Goal: Transaction & Acquisition: Purchase product/service

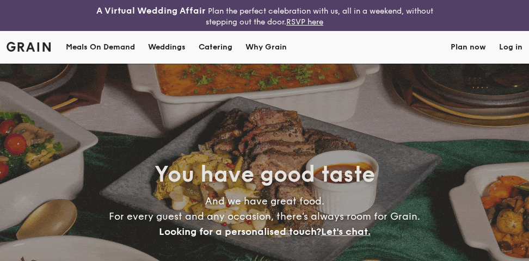
select select
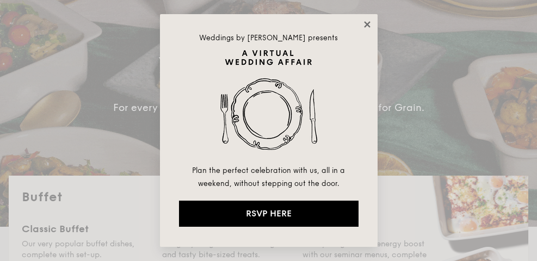
click at [366, 26] on icon at bounding box center [367, 24] width 6 height 6
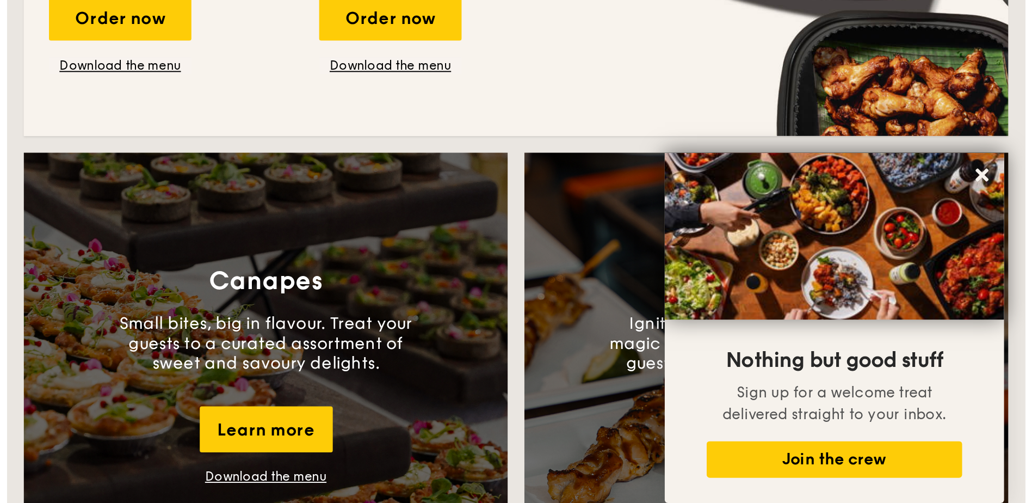
scroll to position [707, 0]
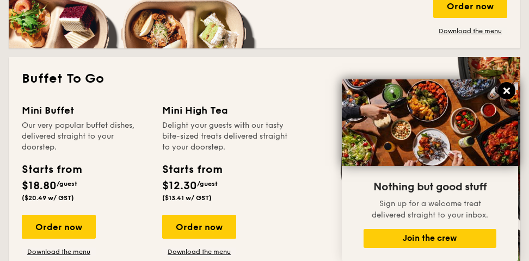
click at [504, 90] on icon at bounding box center [506, 91] width 7 height 7
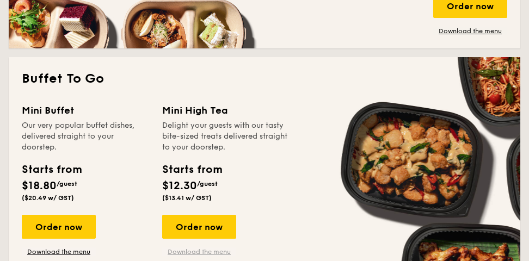
click at [202, 248] on link "Download the menu" at bounding box center [199, 252] width 74 height 9
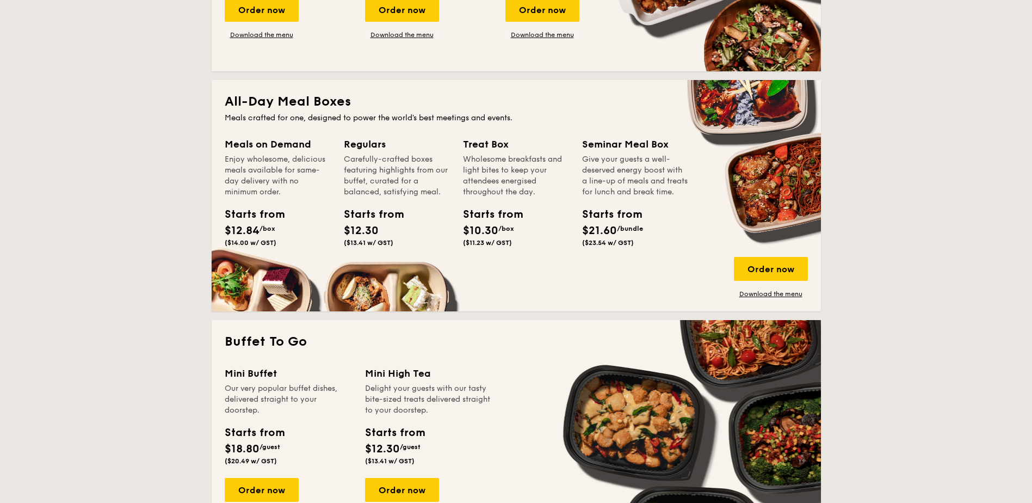
scroll to position [490, 0]
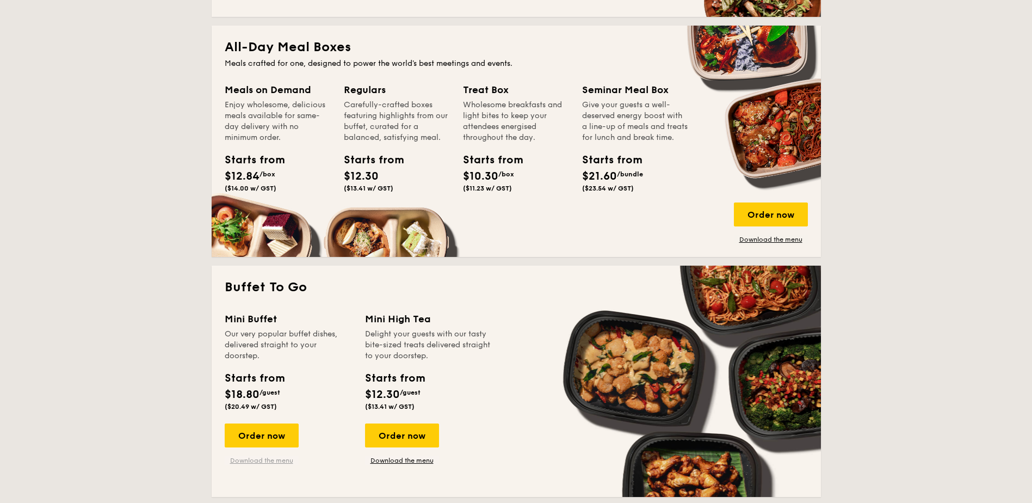
click at [269, 261] on link "Download the menu" at bounding box center [262, 460] width 74 height 9
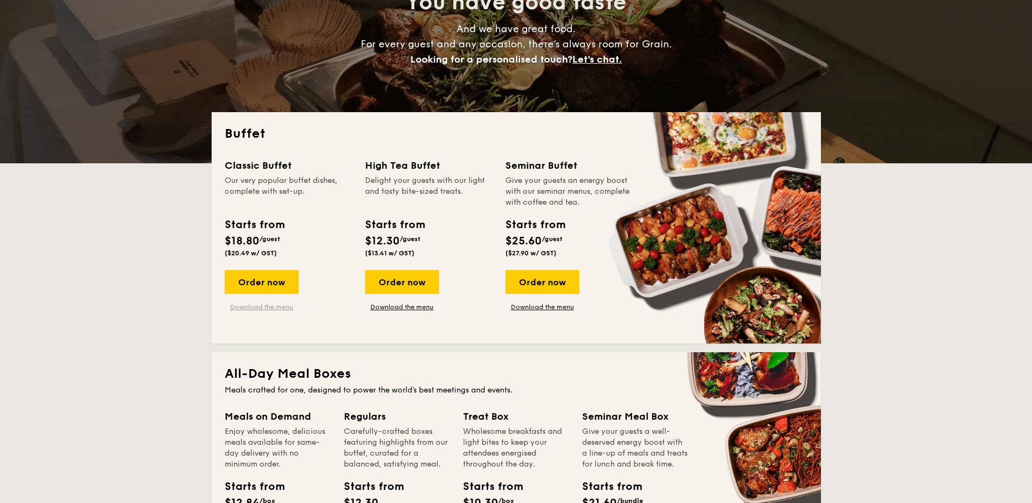
click at [252, 261] on link "Download the menu" at bounding box center [262, 306] width 74 height 9
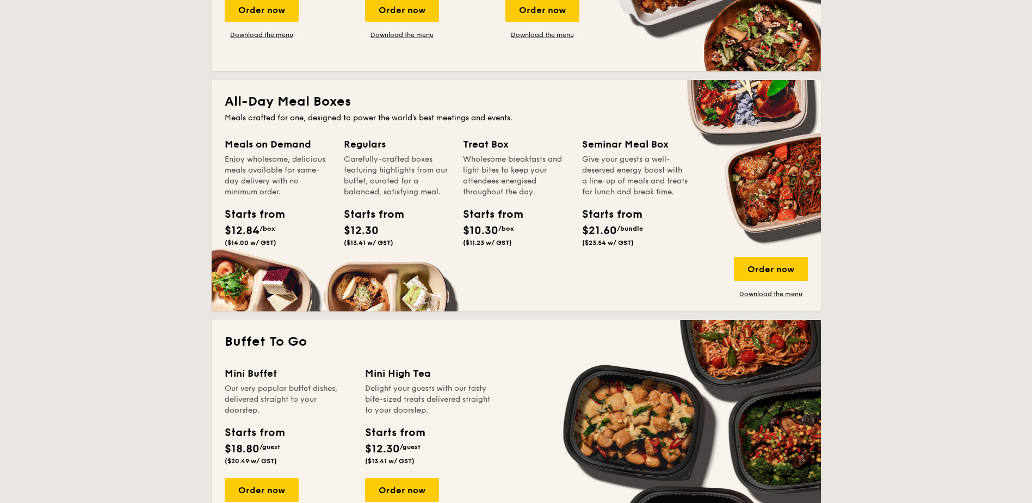
scroll to position [490, 0]
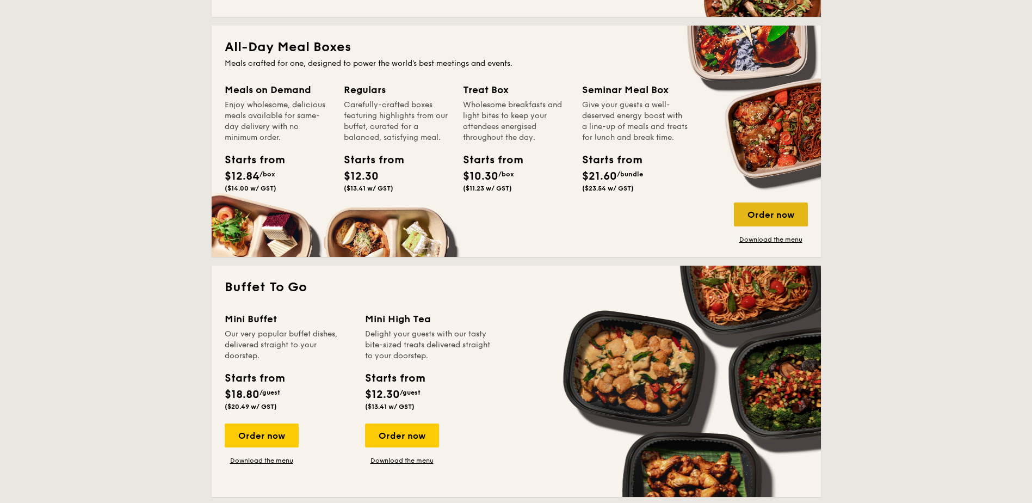
click at [528, 215] on div "Order now" at bounding box center [771, 214] width 74 height 24
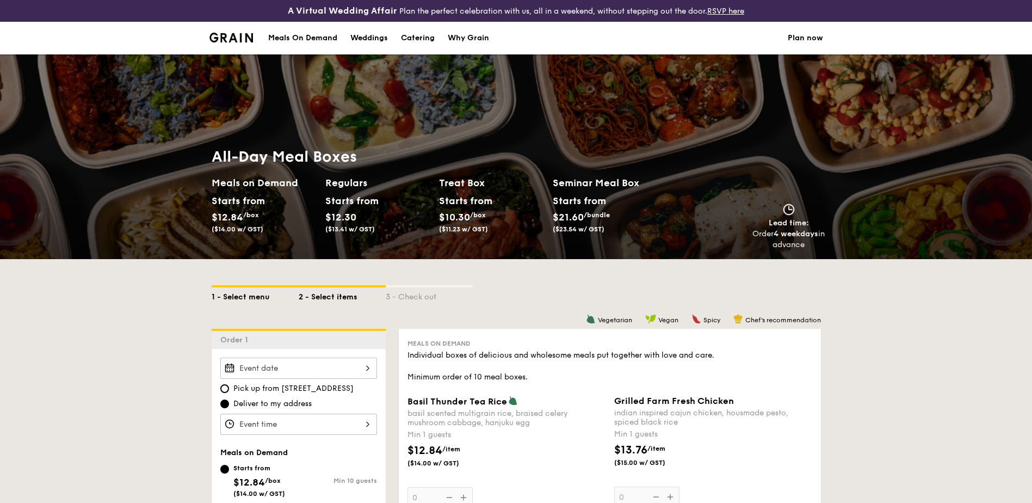
scroll to position [109, 0]
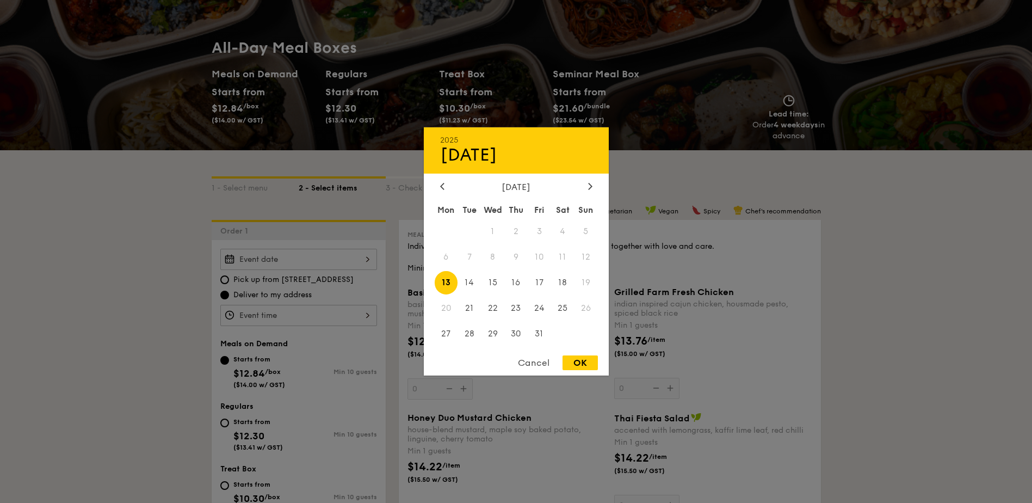
click at [361, 254] on div "2025 Oct [DATE] Tue Wed Thu Fri Sat Sun 1 2 3 4 5 6 7 8 9 10 11 12 13 14 15 16 …" at bounding box center [298, 259] width 157 height 21
click at [512, 255] on span "9" at bounding box center [515, 256] width 23 height 23
click at [528, 261] on div "Cancel" at bounding box center [533, 362] width 53 height 15
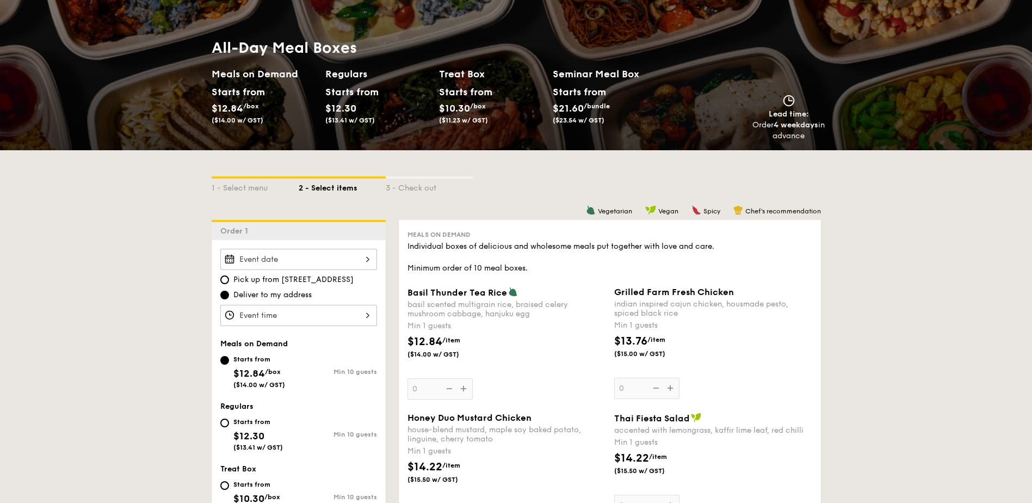
click at [259, 261] on div "Meals on Demand Starts from $12.84 /box ($14.00 w/ GST) Min 10 guests" at bounding box center [298, 369] width 157 height 60
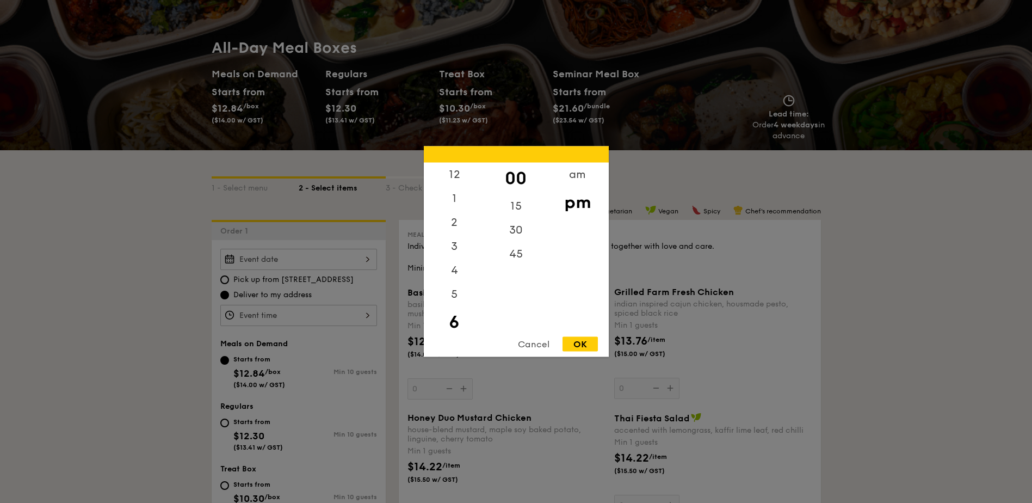
click at [281, 261] on div "12 1 2 3 4 5 6 7 8 9 10 11 00 15 30 45 am pm Cancel OK" at bounding box center [298, 315] width 157 height 21
click at [281, 261] on div at bounding box center [516, 251] width 1032 height 503
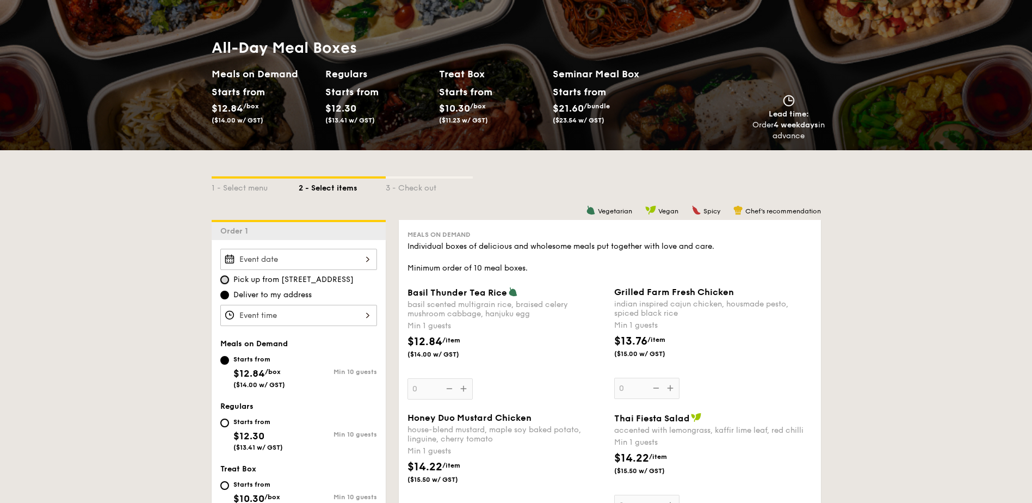
click at [228, 261] on input "Pick up from [STREET_ADDRESS]" at bounding box center [224, 279] width 9 height 9
radio input "true"
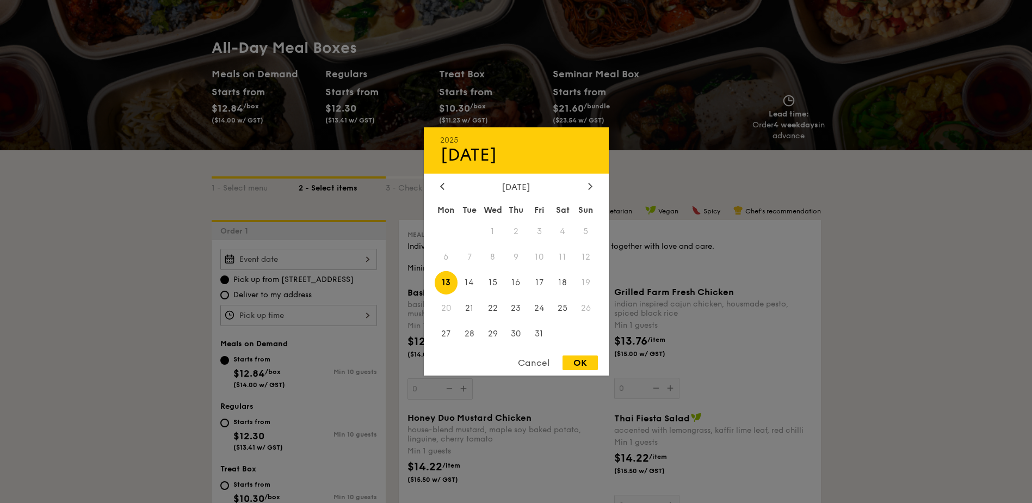
click at [288, 256] on div "2025 Oct [DATE] Tue Wed Thu Fri Sat Sun 1 2 3 4 5 6 7 8 9 10 11 12 13 14 15 16 …" at bounding box center [298, 259] width 157 height 21
click at [528, 261] on div "Cancel" at bounding box center [533, 362] width 53 height 15
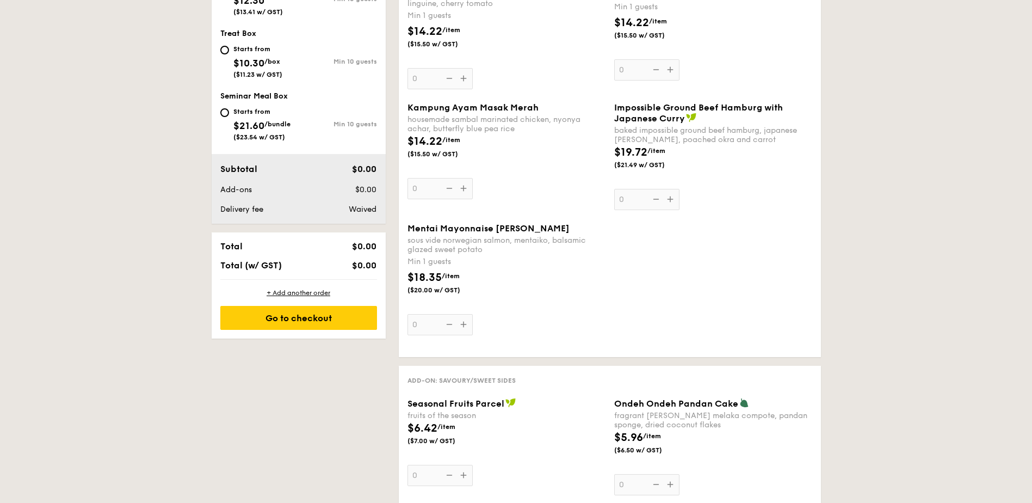
scroll to position [326, 0]
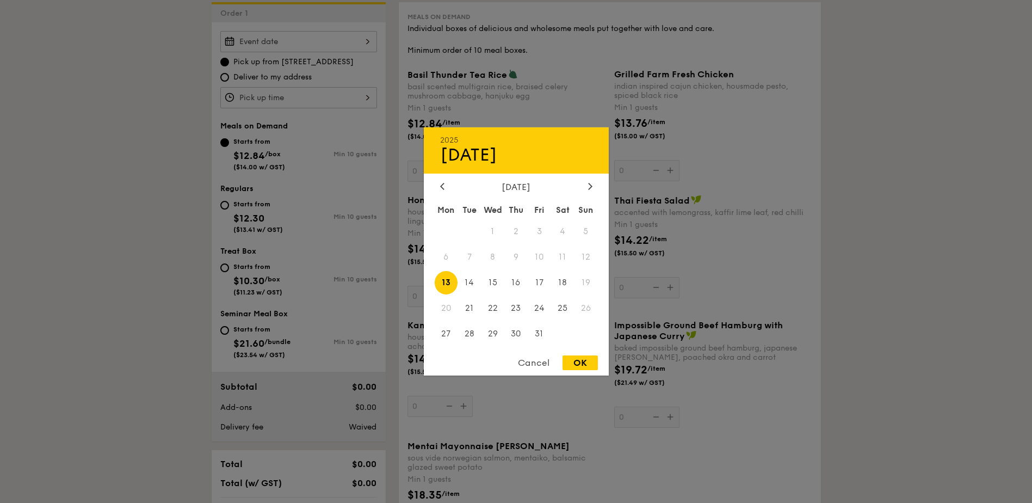
click at [296, 47] on div "2025 Oct [DATE] Tue Wed Thu Fri Sat Sun 1 2 3 4 5 6 7 8 9 10 11 12 13 14 15 16 …" at bounding box center [298, 41] width 157 height 21
click at [441, 183] on icon at bounding box center [442, 185] width 4 height 7
click at [528, 190] on div at bounding box center [590, 187] width 10 height 10
click at [515, 254] on span "9" at bounding box center [515, 256] width 23 height 23
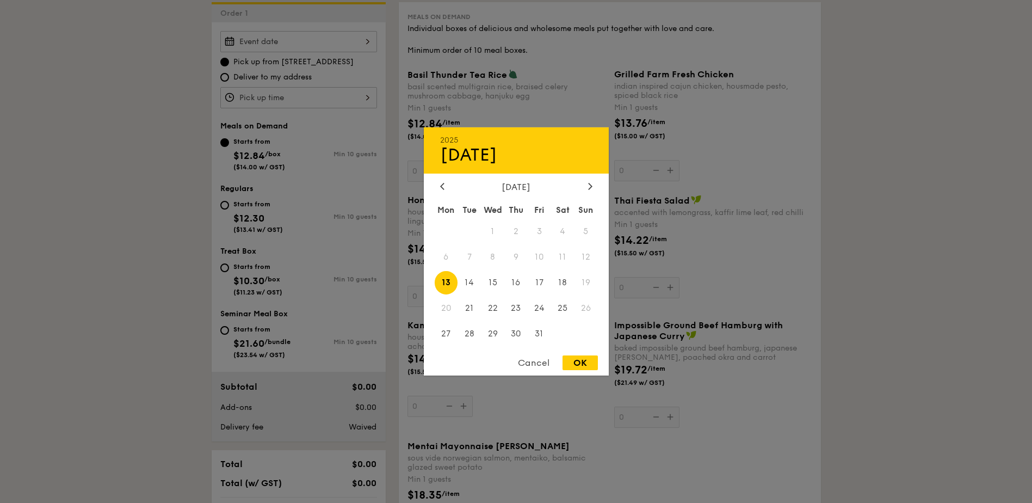
click at [528, 261] on div "Cancel" at bounding box center [533, 362] width 53 height 15
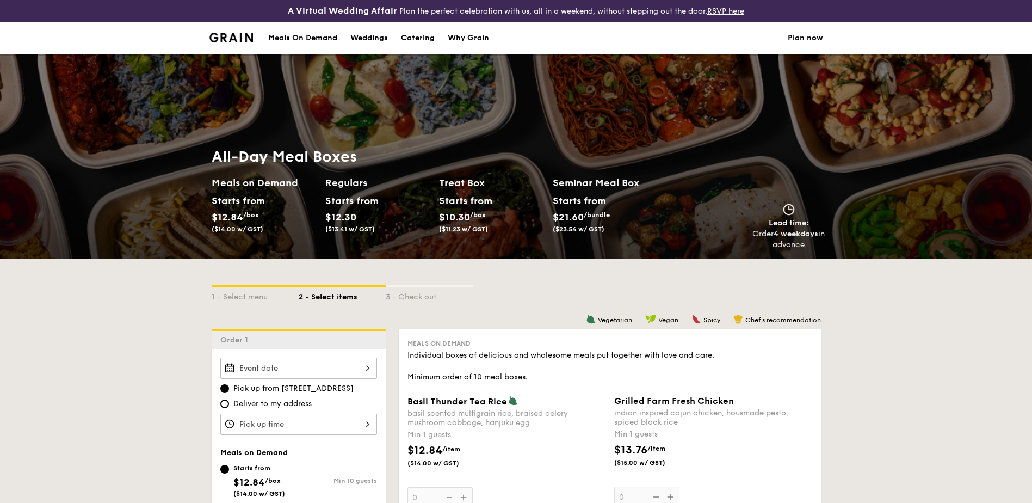
scroll to position [109, 0]
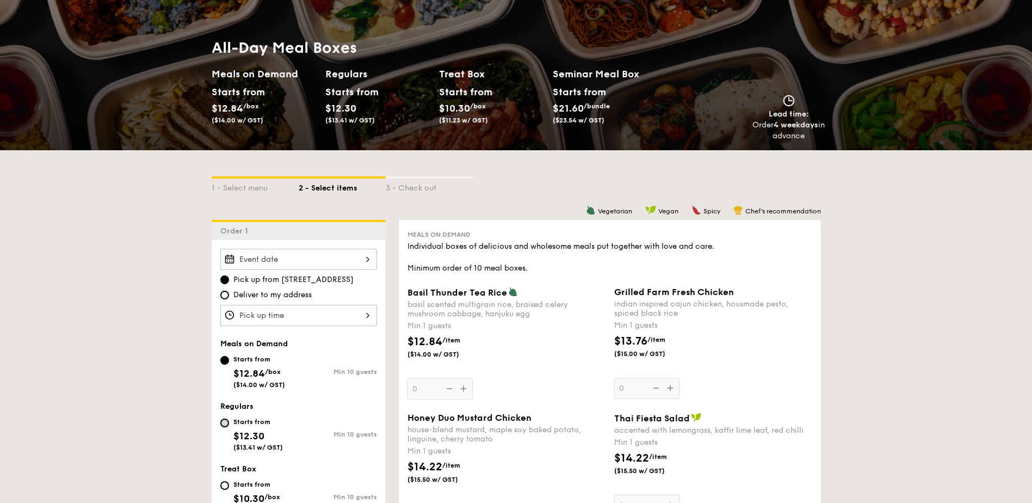
click at [225, 261] on input "Starts from $12.30 ($13.41 w/ GST) Min 10 guests" at bounding box center [224, 422] width 9 height 9
radio input "true"
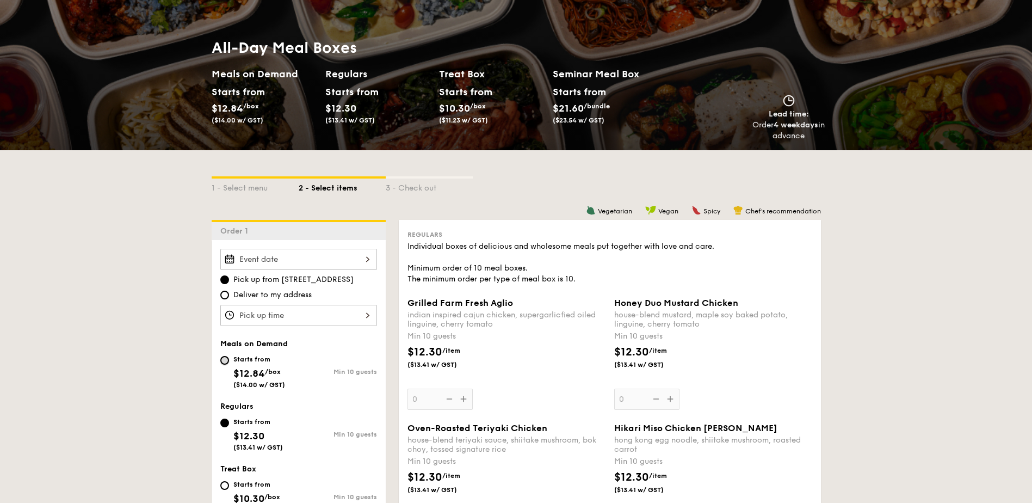
click at [226, 261] on input "Starts from $12.84 /box ($14.00 w/ GST) Min 10 guests" at bounding box center [224, 360] width 9 height 9
radio input "true"
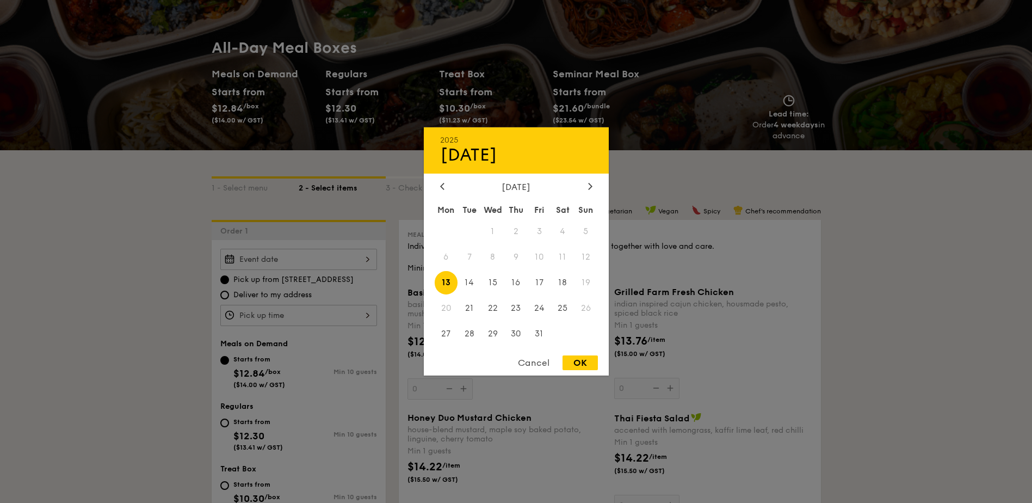
click at [294, 256] on div "2025 Oct [DATE] Tue Wed Thu Fri Sat Sun 1 2 3 4 5 6 7 8 9 10 11 12 13 14 15 16 …" at bounding box center [298, 259] width 157 height 21
click at [528, 261] on div "Cancel" at bounding box center [533, 362] width 53 height 15
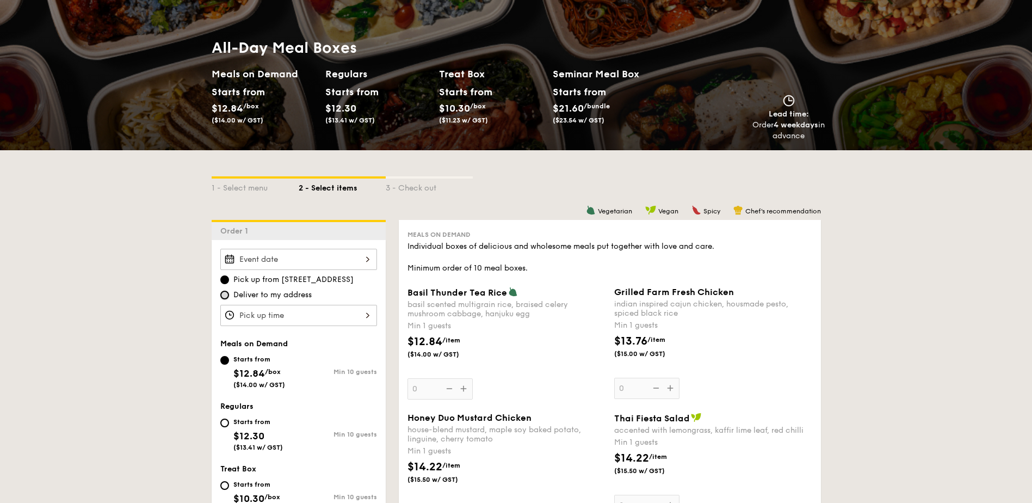
click at [222, 261] on input "Deliver to my address" at bounding box center [224, 294] width 9 height 9
radio input "true"
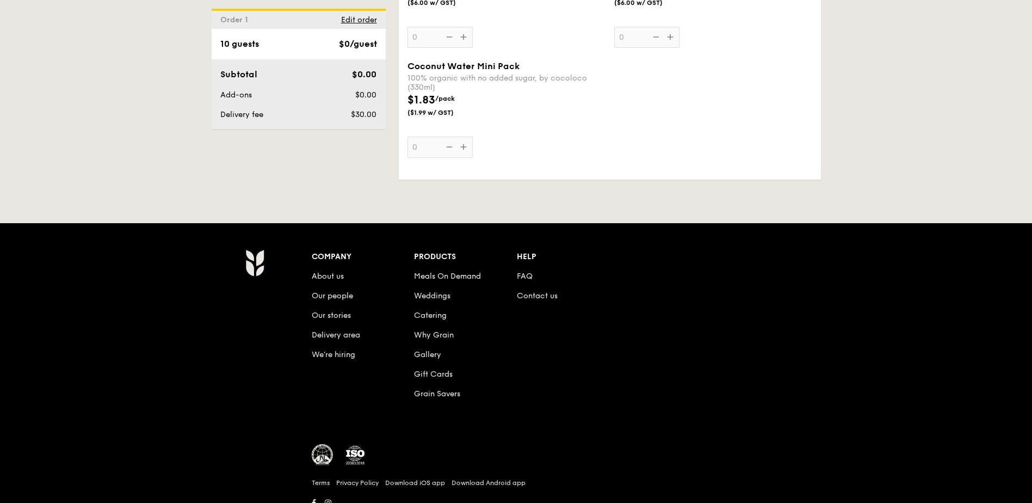
scroll to position [2273, 0]
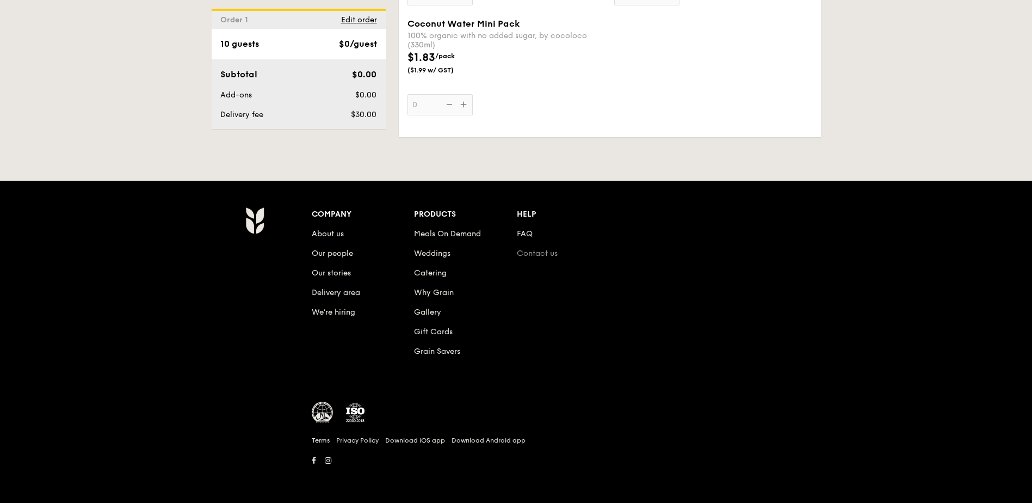
click at [527, 253] on link "Contact us" at bounding box center [537, 253] width 41 height 9
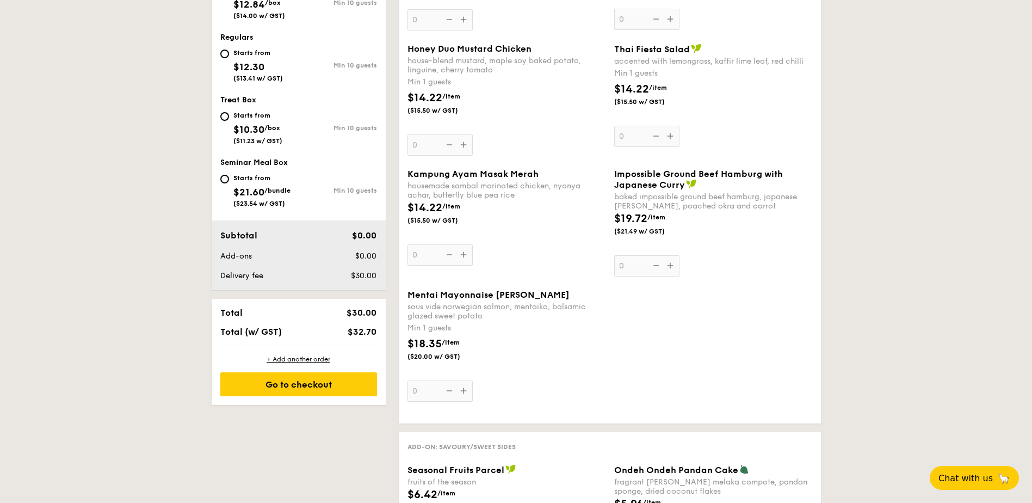
scroll to position [314, 0]
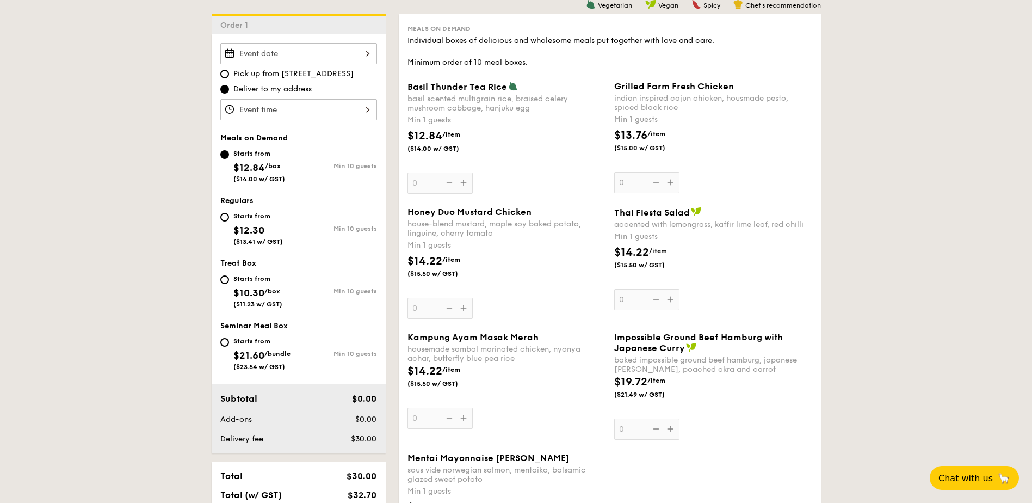
click at [459, 180] on div "Basil Thunder Tea Rice basil scented multigrain rice, braised celery mushroom c…" at bounding box center [506, 137] width 198 height 113
click at [459, 180] on input "0" at bounding box center [439, 182] width 65 height 21
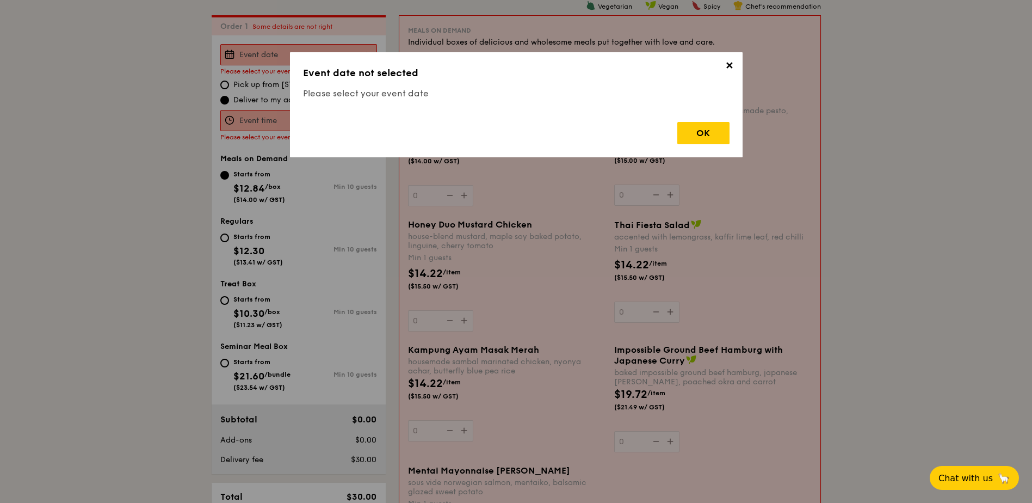
scroll to position [312, 0]
click at [696, 133] on div "OK" at bounding box center [703, 133] width 52 height 22
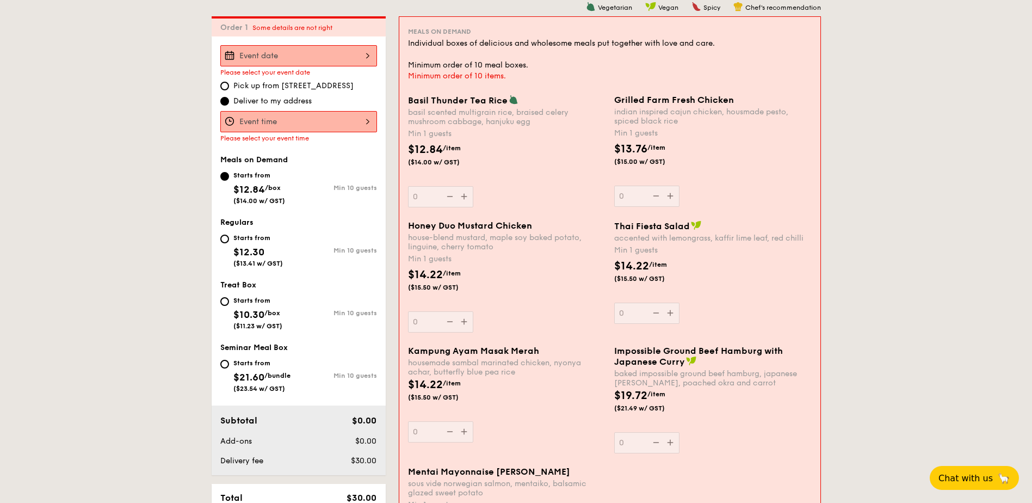
click at [304, 52] on div at bounding box center [298, 55] width 157 height 21
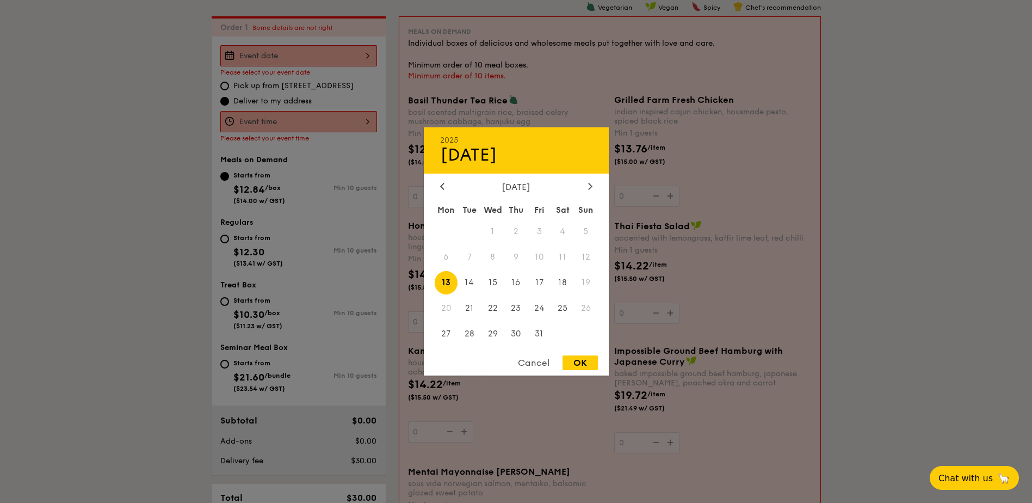
click at [514, 255] on span "9" at bounding box center [515, 256] width 23 height 23
click at [446, 283] on span "13" at bounding box center [446, 282] width 23 height 23
click at [443, 287] on span "13" at bounding box center [446, 282] width 23 height 23
click at [584, 361] on div "OK" at bounding box center [579, 362] width 35 height 15
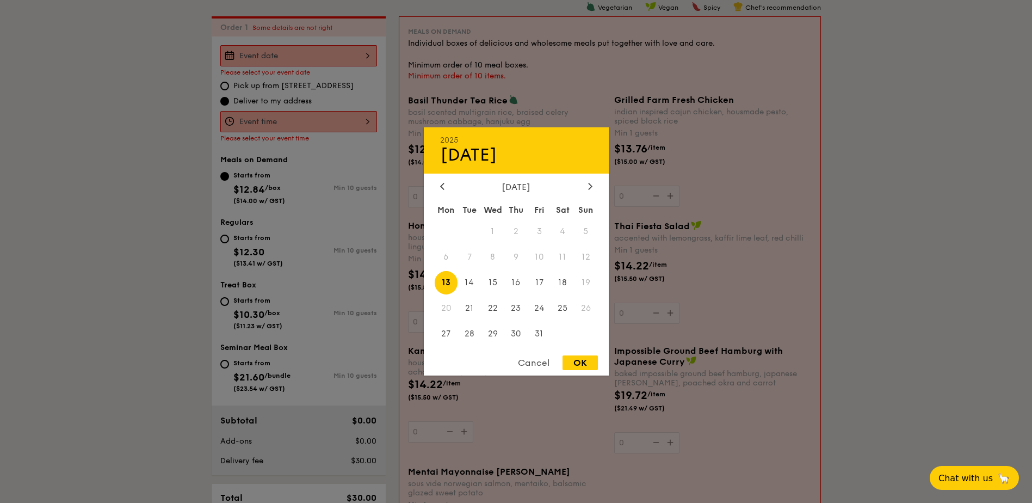
type input "Oct 13, 2025"
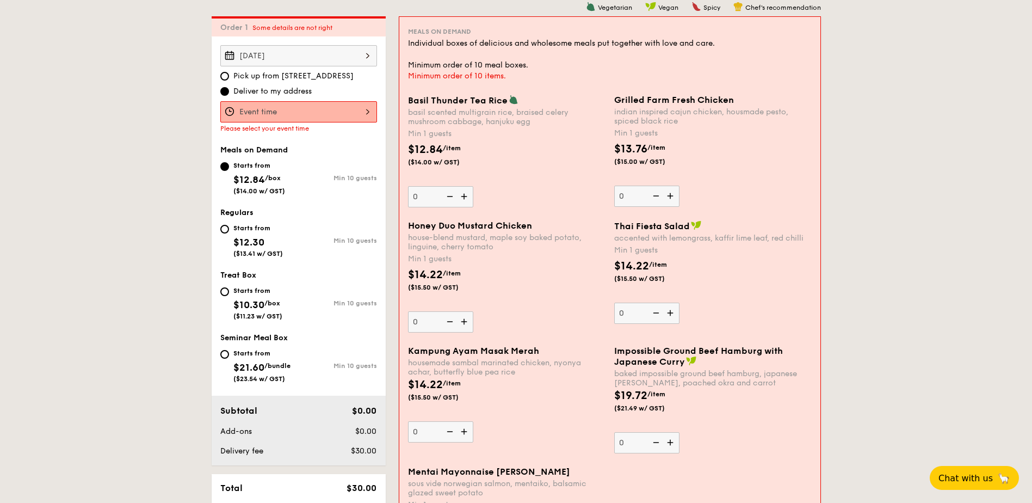
click at [293, 117] on div at bounding box center [298, 111] width 157 height 21
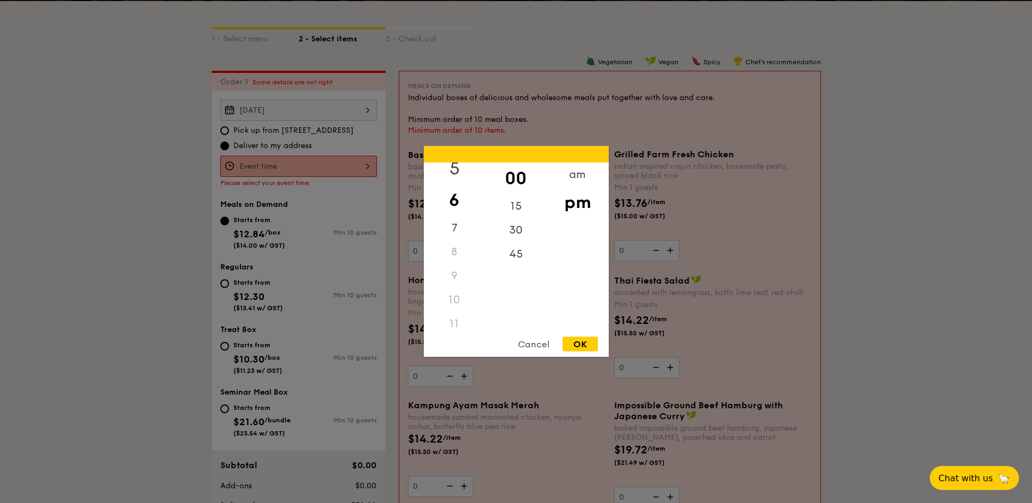
scroll to position [129, 0]
click at [456, 314] on div "11" at bounding box center [454, 317] width 61 height 24
click at [574, 174] on div "am" at bounding box center [577, 179] width 61 height 32
click at [453, 312] on div "11" at bounding box center [454, 313] width 61 height 32
click at [515, 255] on div "45" at bounding box center [515, 258] width 61 height 32
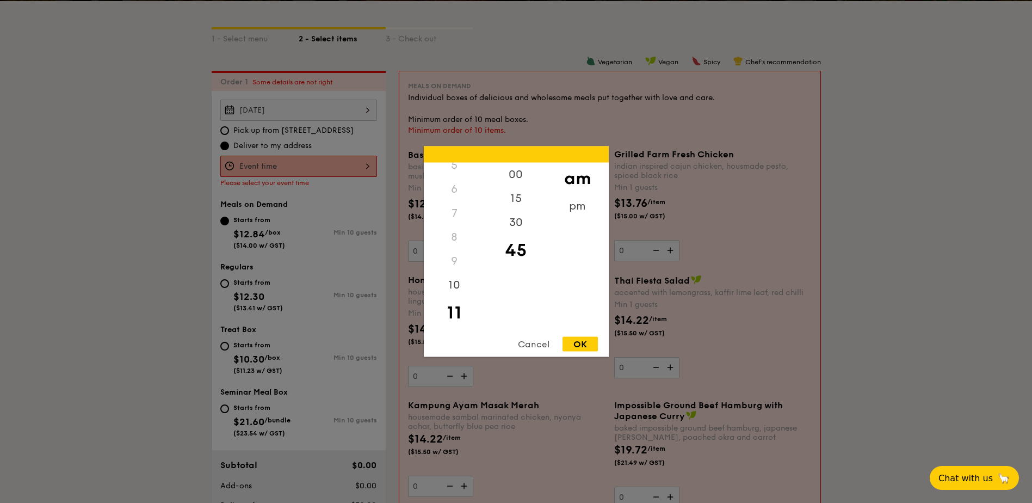
click at [581, 343] on div "OK" at bounding box center [579, 344] width 35 height 15
type input "11:45AM"
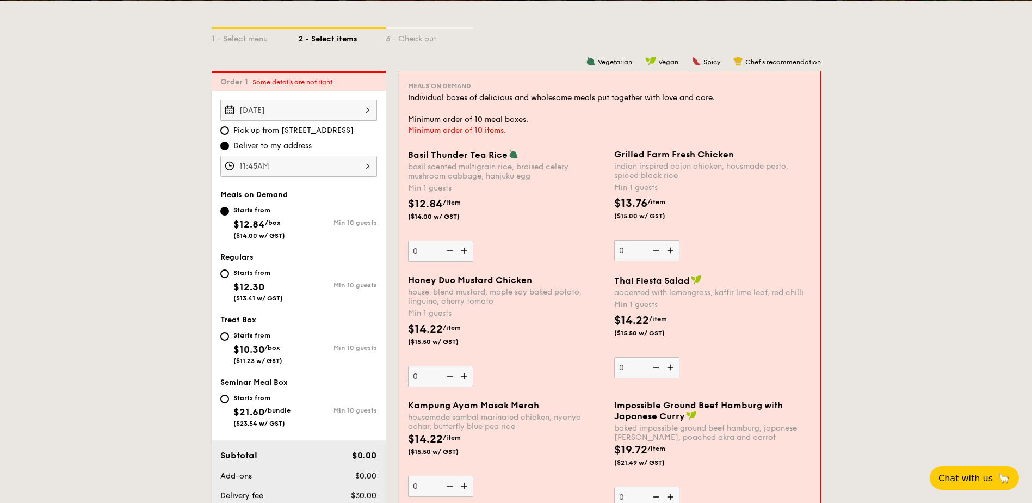
click at [366, 109] on div "Oct 13, 2025 2025 Oct 13 October 2025 Mon Tue Wed Thu Fri Sat Sun 1 2 3 4 5 6 7…" at bounding box center [298, 110] width 157 height 21
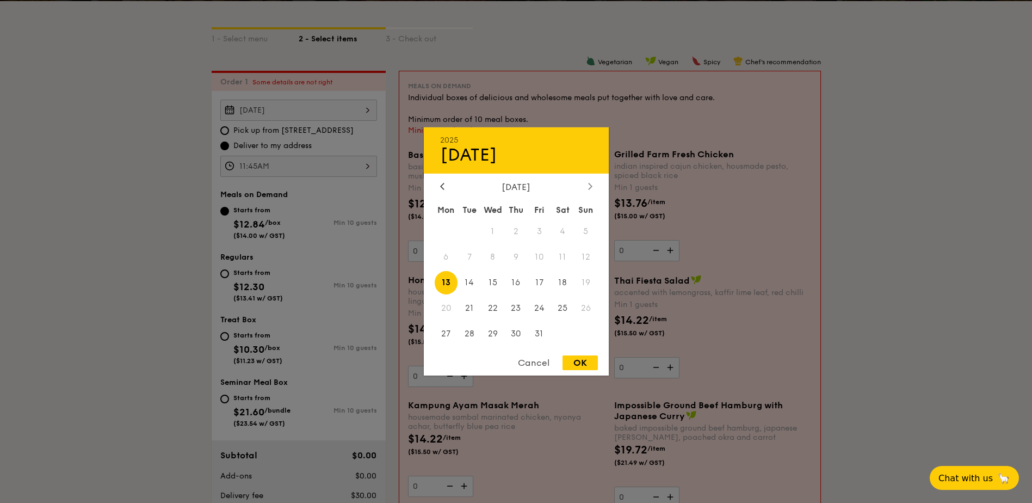
click at [585, 190] on div at bounding box center [590, 187] width 10 height 10
click at [441, 190] on div at bounding box center [442, 187] width 10 height 10
click at [537, 253] on span "10" at bounding box center [539, 256] width 23 height 23
click at [518, 253] on span "9" at bounding box center [515, 256] width 23 height 23
click at [528, 364] on div "Cancel" at bounding box center [533, 362] width 53 height 15
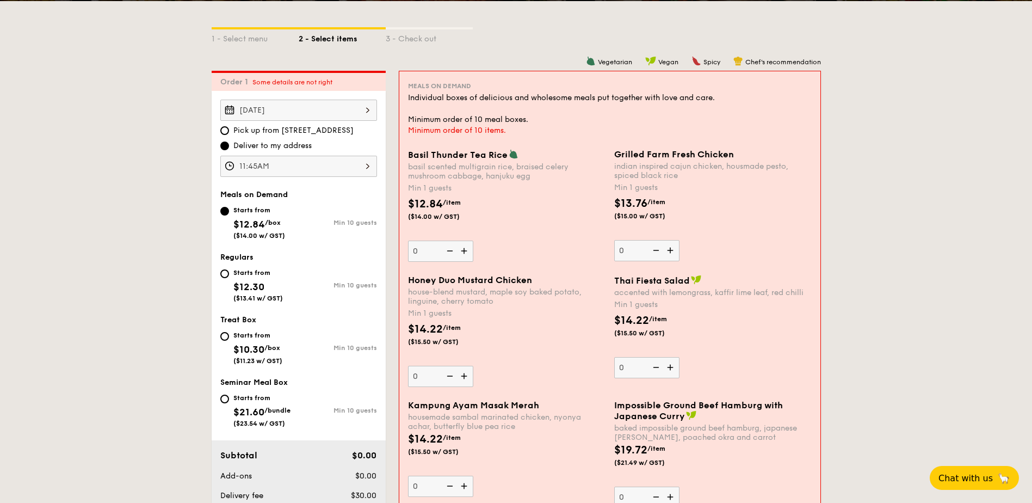
click at [361, 107] on div "Oct 13, 2025" at bounding box center [298, 110] width 157 height 21
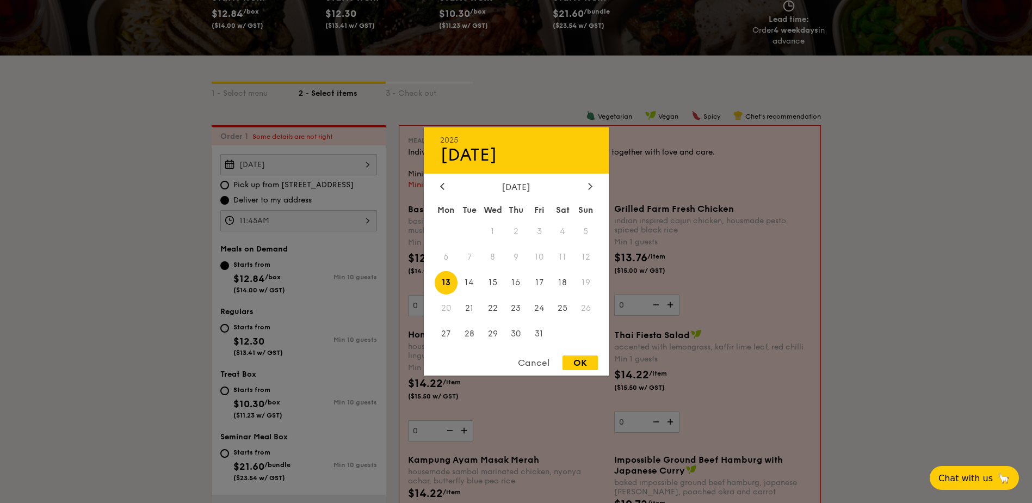
scroll to position [95, 0]
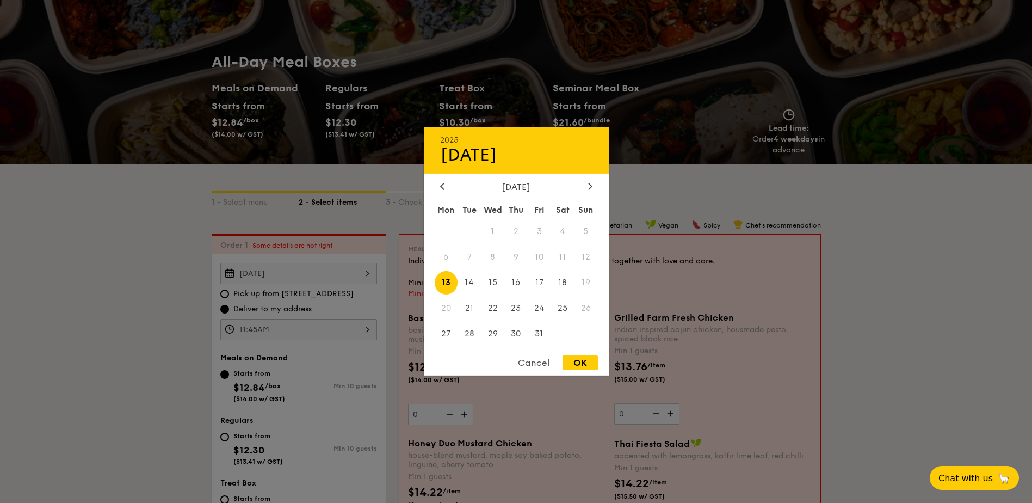
click at [898, 281] on div at bounding box center [516, 251] width 1032 height 503
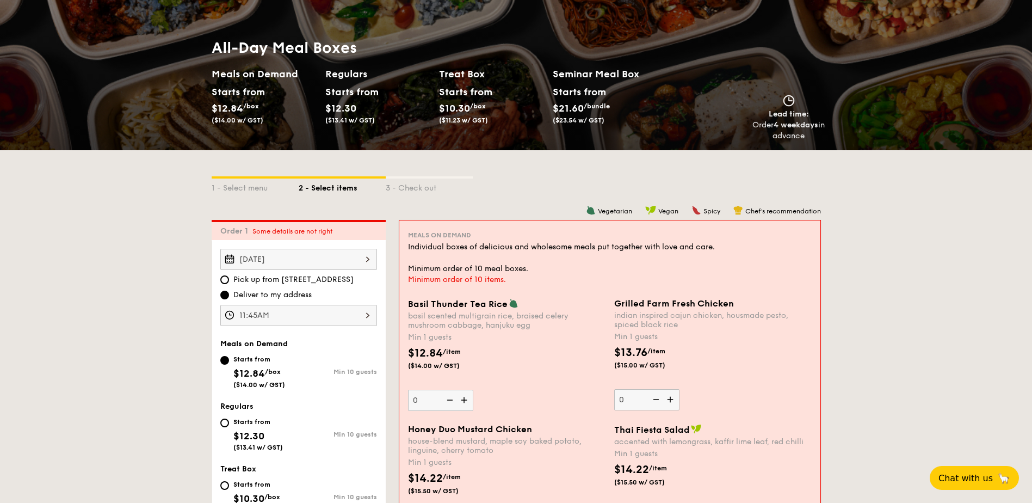
scroll to position [0, 0]
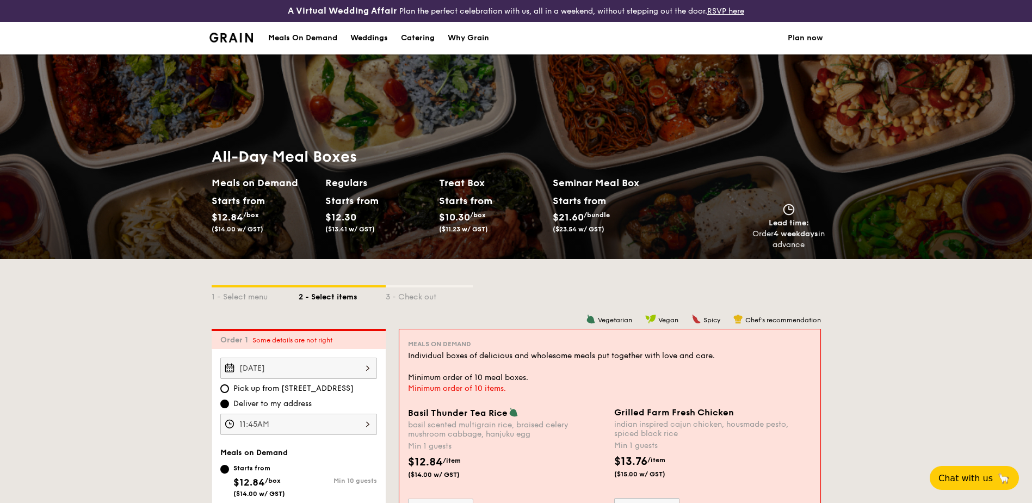
click at [288, 39] on div "Meals On Demand" at bounding box center [302, 38] width 69 height 33
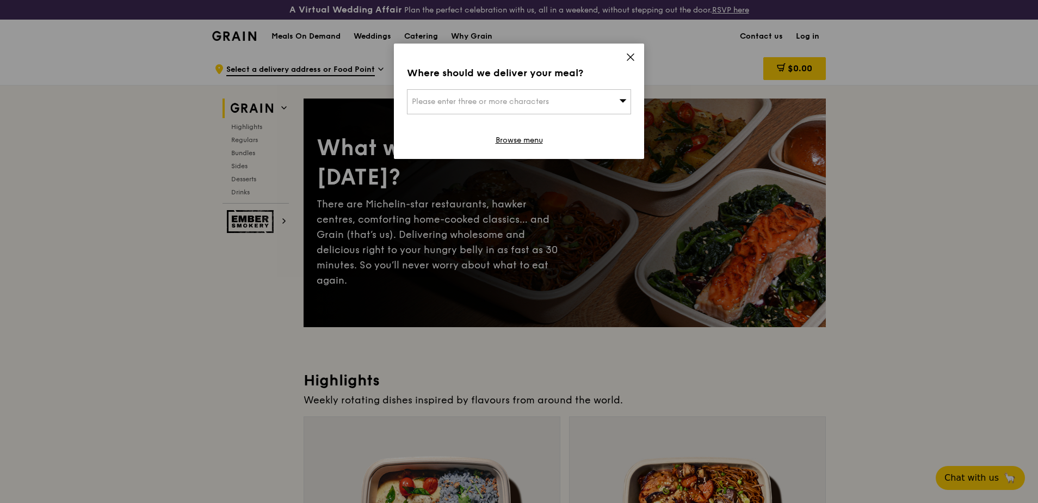
click at [569, 101] on div "Please enter three or more characters" at bounding box center [519, 101] width 224 height 25
click at [628, 57] on icon at bounding box center [631, 57] width 10 height 10
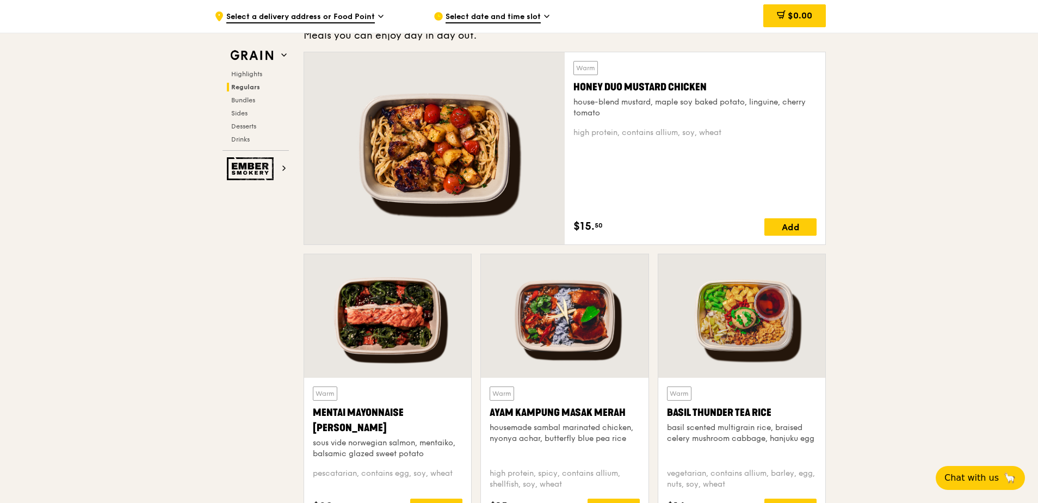
scroll to position [870, 0]
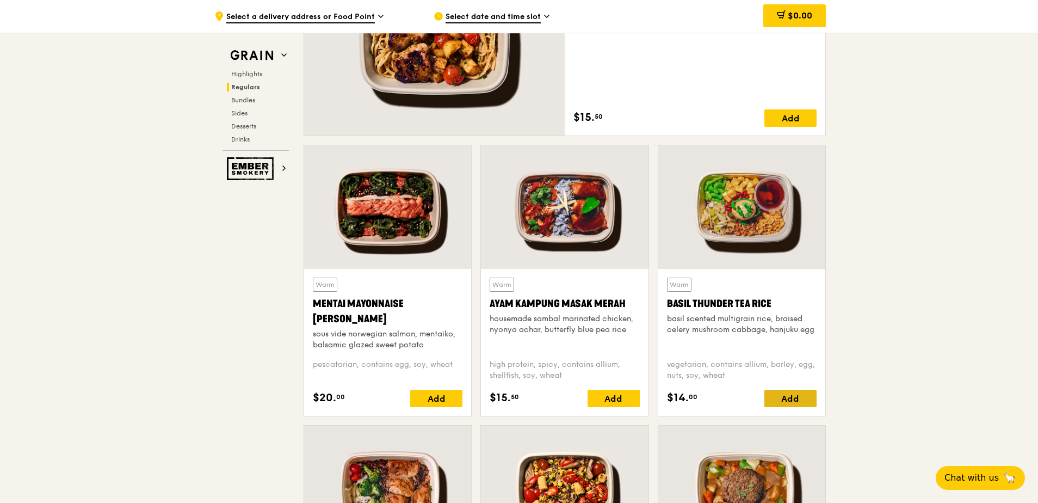
click at [788, 395] on div "Add" at bounding box center [790, 397] width 52 height 17
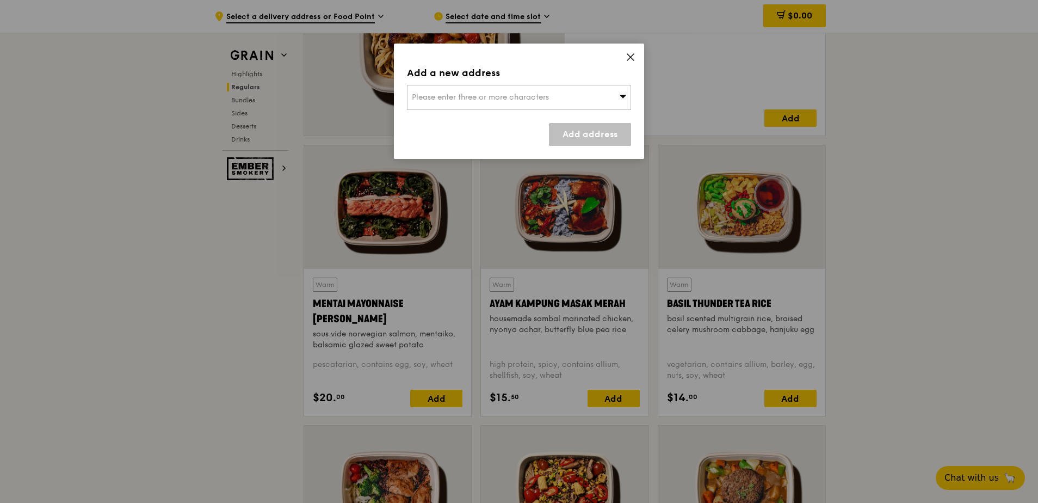
click at [619, 98] on icon at bounding box center [623, 96] width 8 height 8
click at [445, 97] on input "search" at bounding box center [518, 97] width 223 height 24
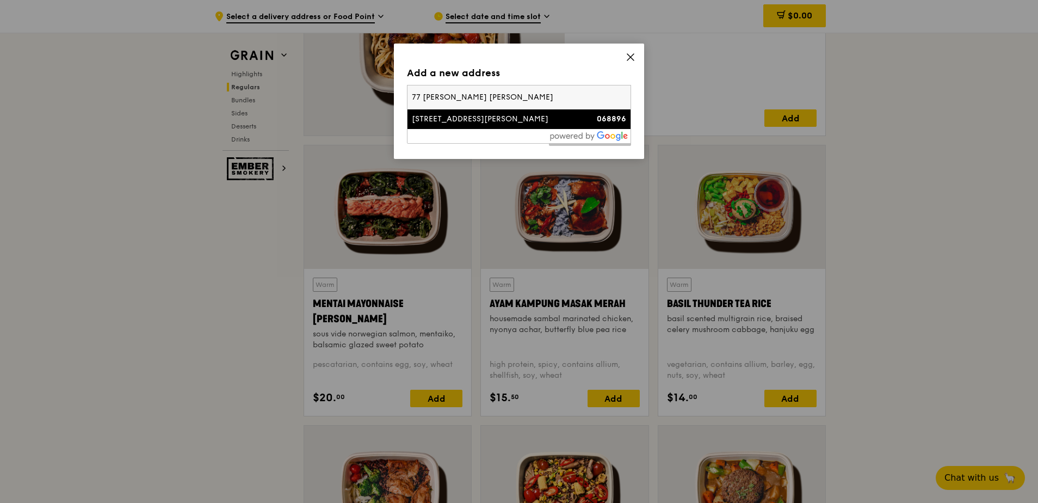
type input "77 RObinson Roa"
click at [430, 116] on div "77 Robinson Road" at bounding box center [492, 119] width 161 height 11
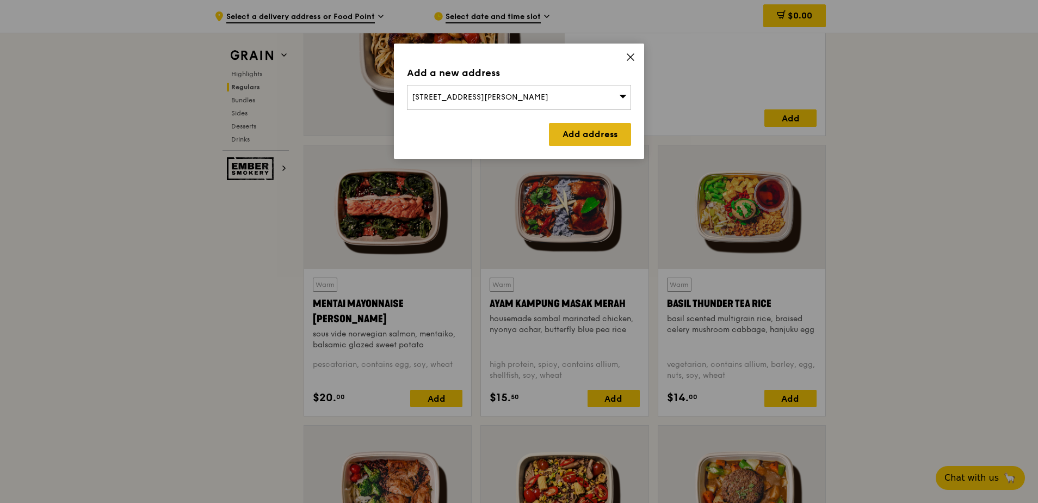
click at [581, 134] on link "Add address" at bounding box center [590, 134] width 82 height 23
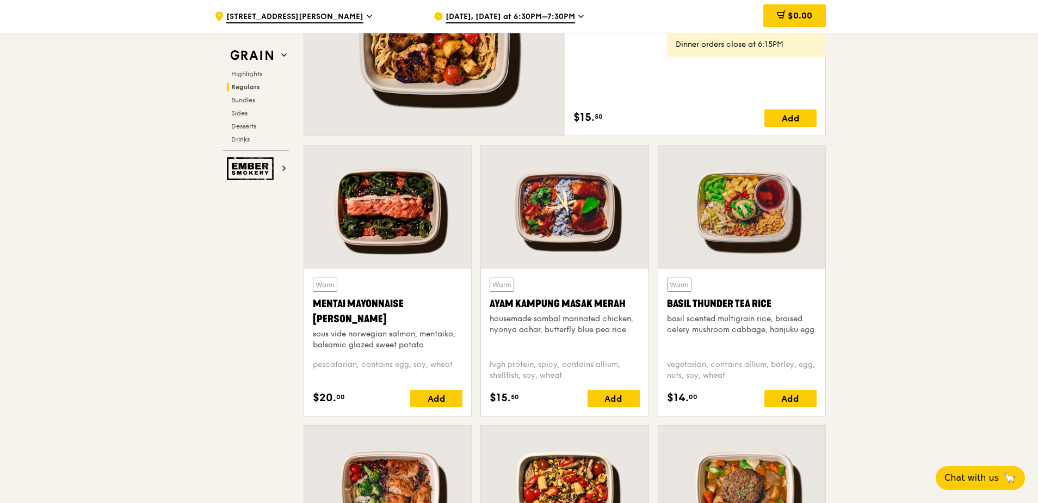
click at [566, 12] on span "Oct 7, Today at 6:30PM–7:30PM" at bounding box center [510, 17] width 129 height 12
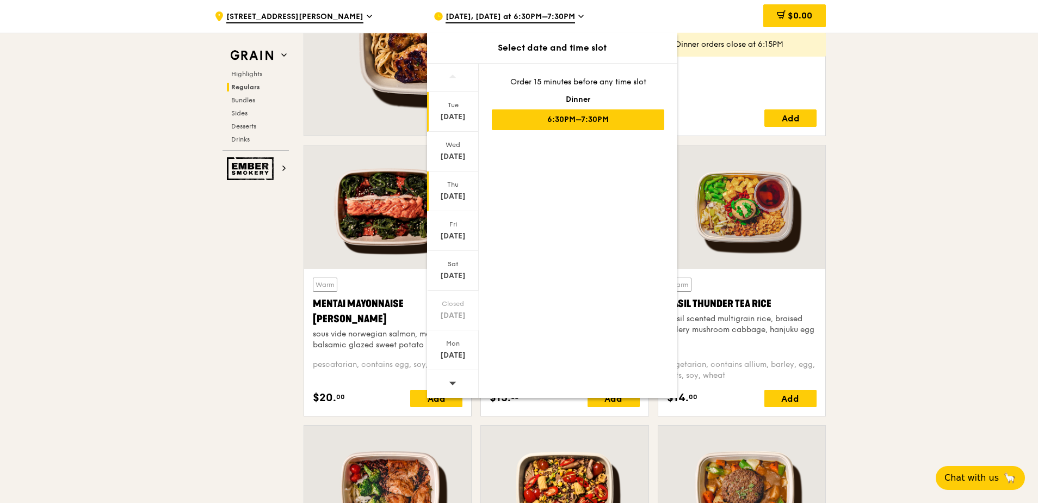
click at [453, 190] on div "Thu Oct 9" at bounding box center [453, 191] width 52 height 40
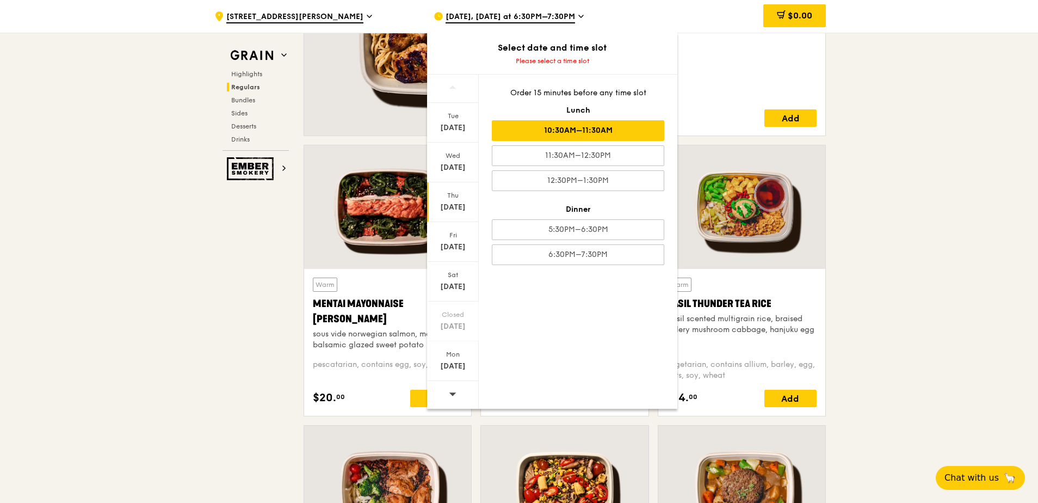
click at [611, 132] on div "10:30AM–11:30AM" at bounding box center [578, 130] width 172 height 21
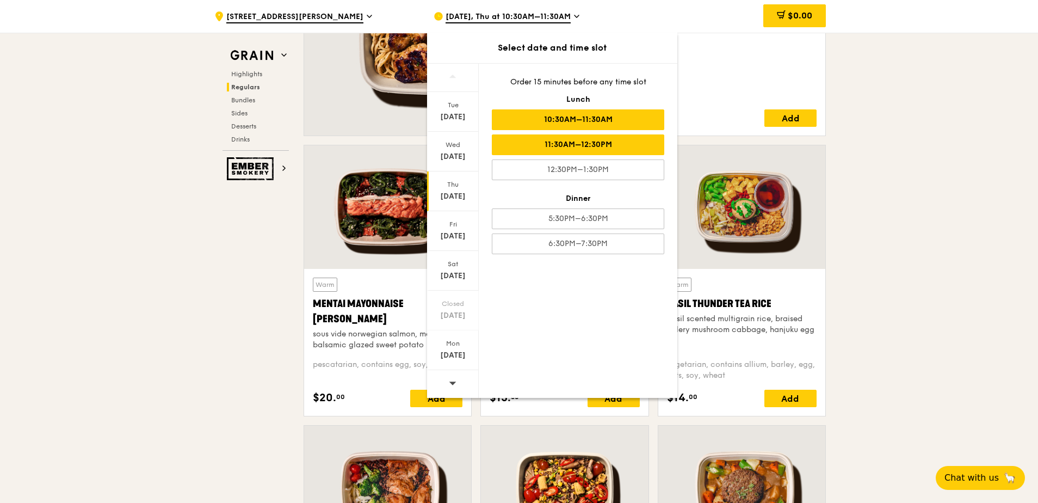
click at [566, 147] on div "11:30AM–12:30PM" at bounding box center [578, 144] width 172 height 21
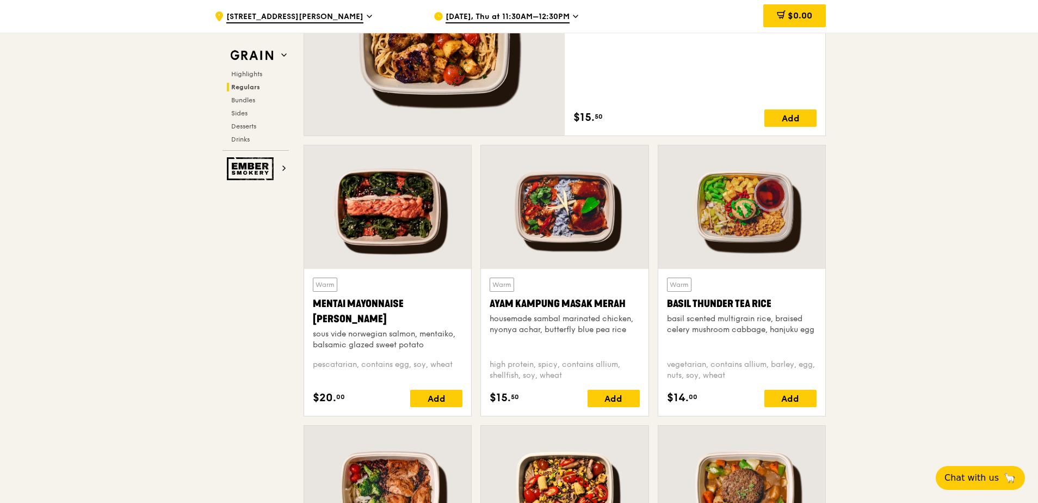
click at [535, 16] on span "Oct 9, Thu at 11:30AM–12:30PM" at bounding box center [508, 17] width 124 height 12
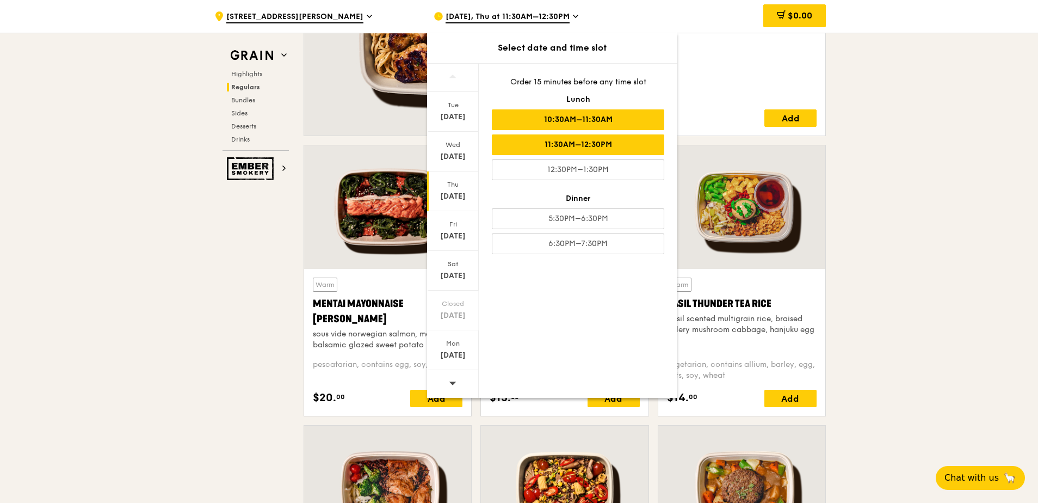
click at [562, 122] on div "10:30AM–11:30AM" at bounding box center [578, 119] width 172 height 21
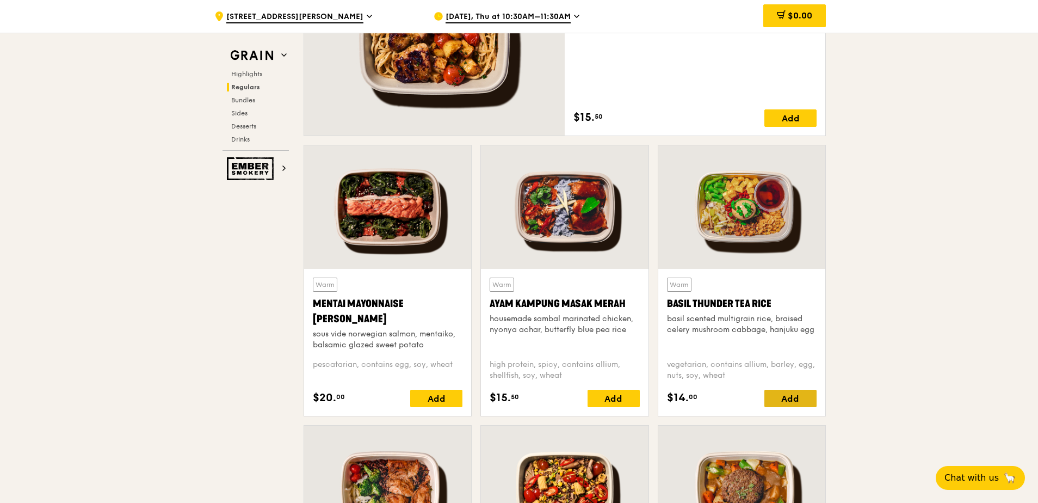
click at [778, 394] on div "Add" at bounding box center [790, 397] width 52 height 17
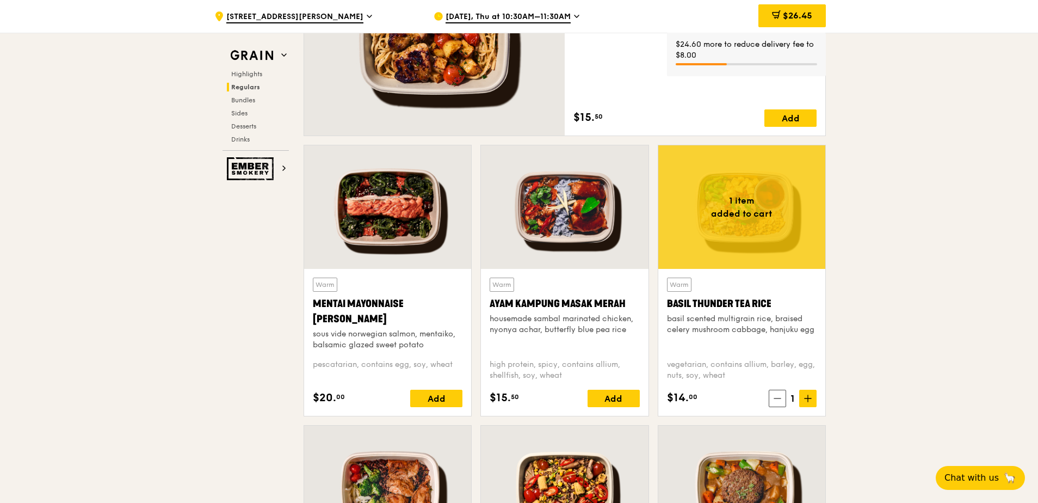
click at [808, 397] on icon at bounding box center [808, 398] width 0 height 7
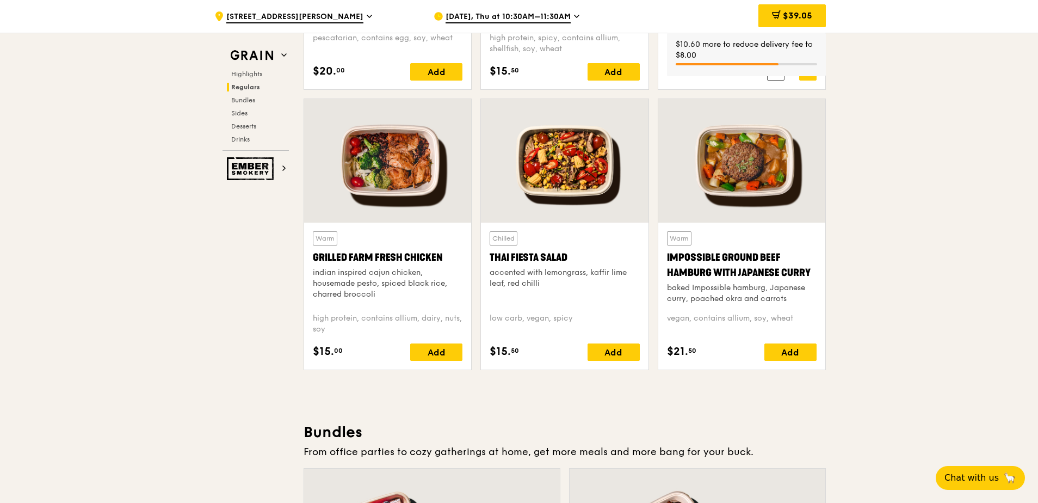
scroll to position [1306, 0]
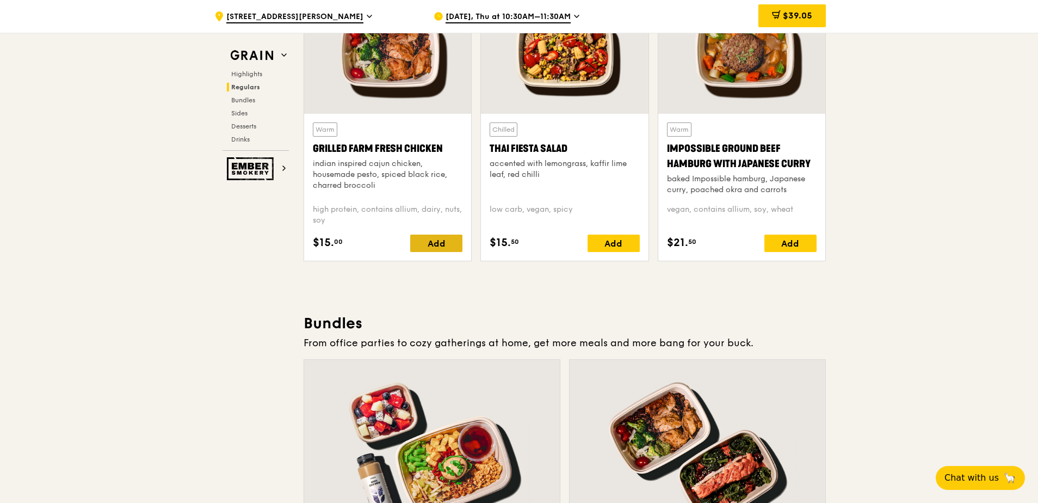
click at [452, 249] on div "Add" at bounding box center [436, 242] width 52 height 17
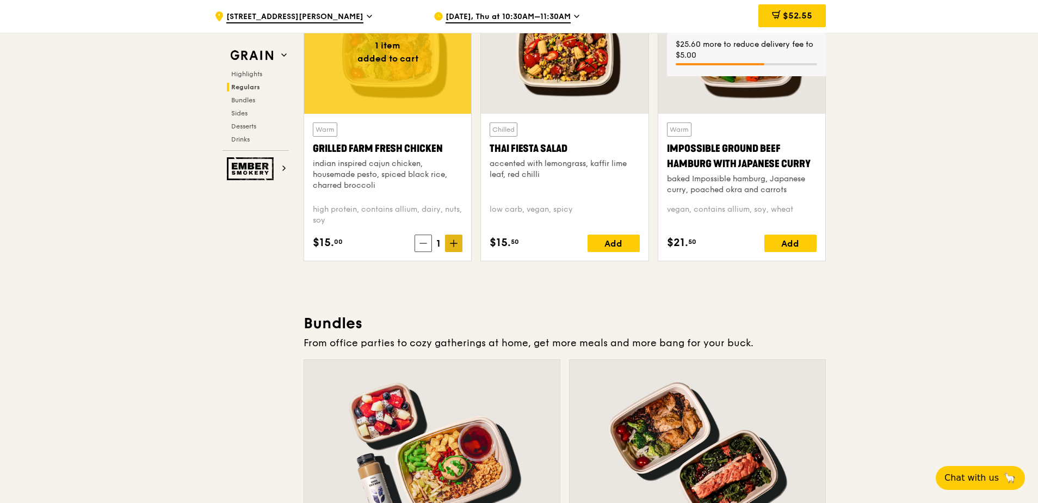
click at [454, 243] on icon at bounding box center [453, 243] width 7 height 0
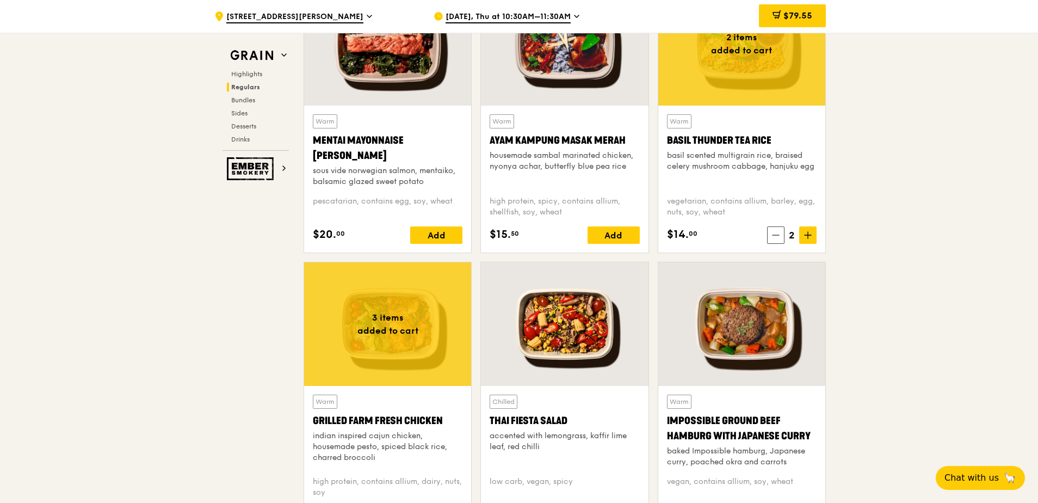
scroll to position [707, 0]
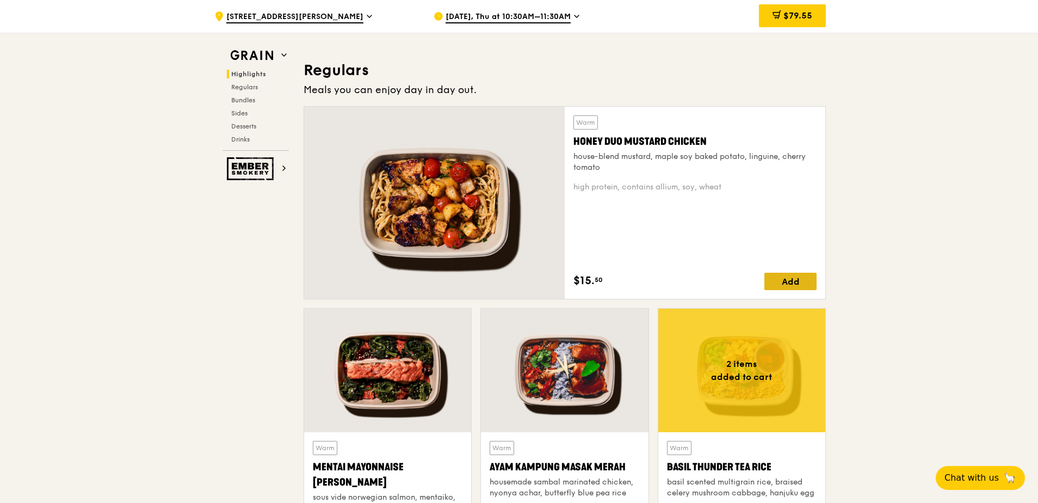
click at [790, 280] on div "Add" at bounding box center [790, 281] width 52 height 17
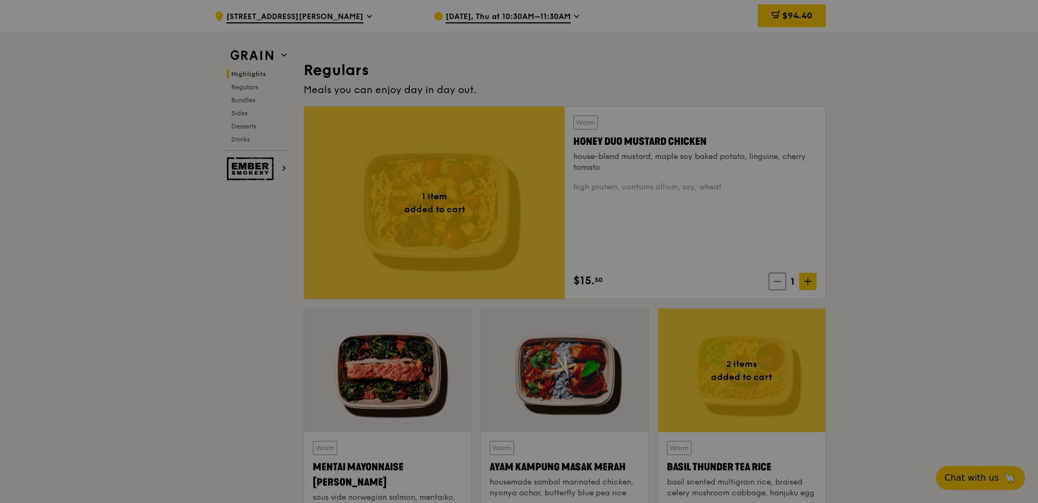
click at [806, 277] on div at bounding box center [519, 251] width 1038 height 503
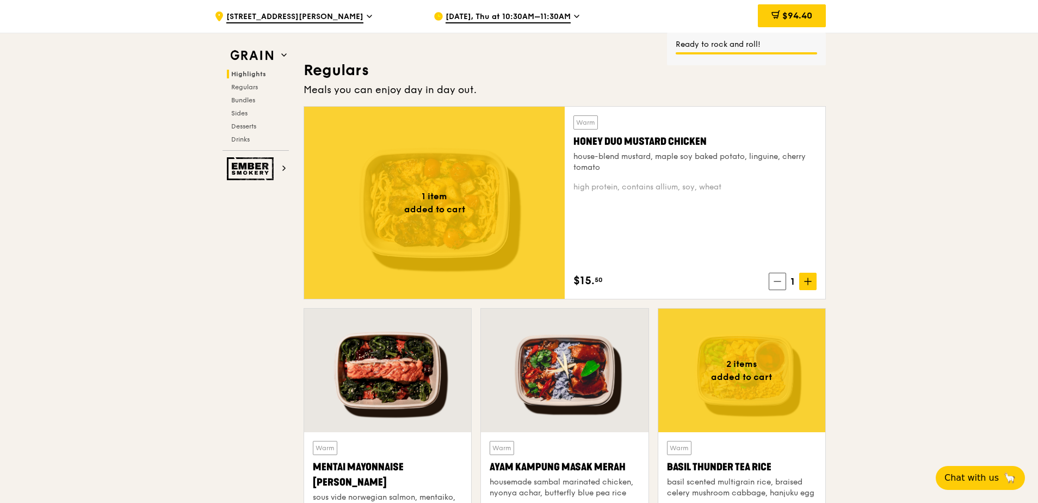
click at [806, 277] on icon at bounding box center [808, 281] width 8 height 8
click at [809, 284] on icon at bounding box center [808, 281] width 8 height 8
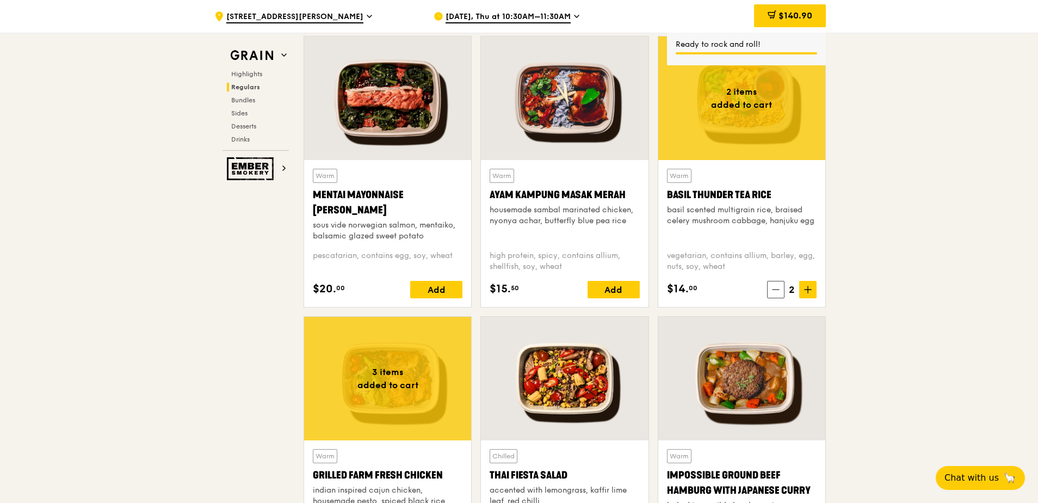
scroll to position [1306, 0]
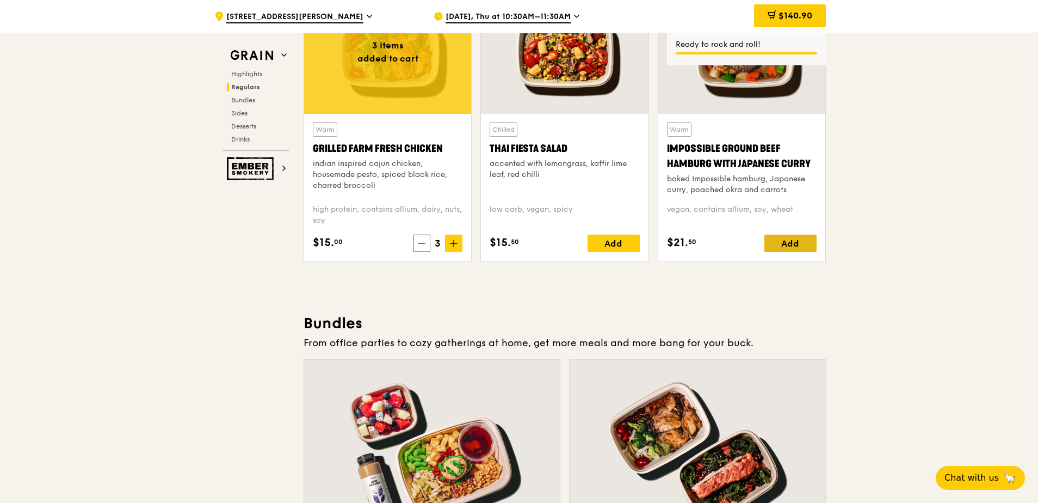
click at [799, 243] on div "Add" at bounding box center [790, 242] width 52 height 17
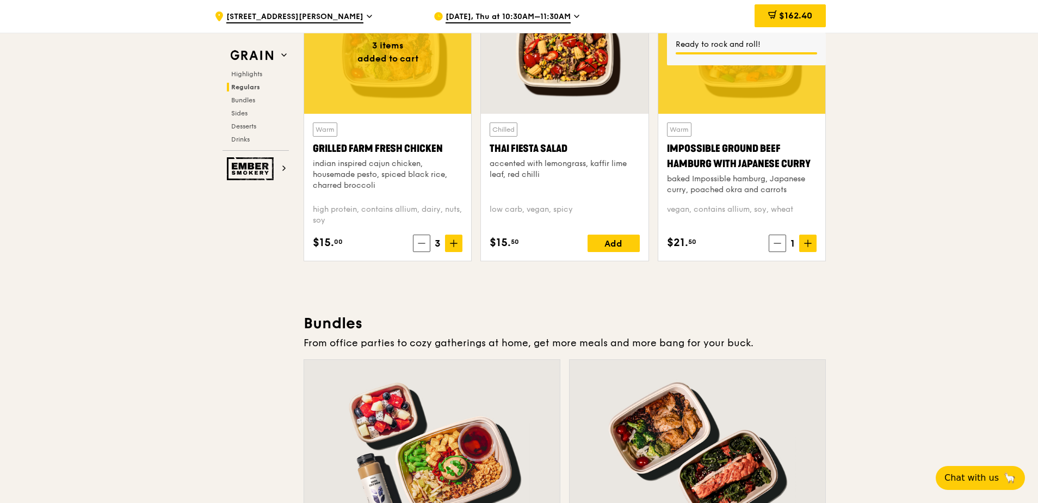
click at [811, 241] on icon at bounding box center [808, 243] width 8 height 8
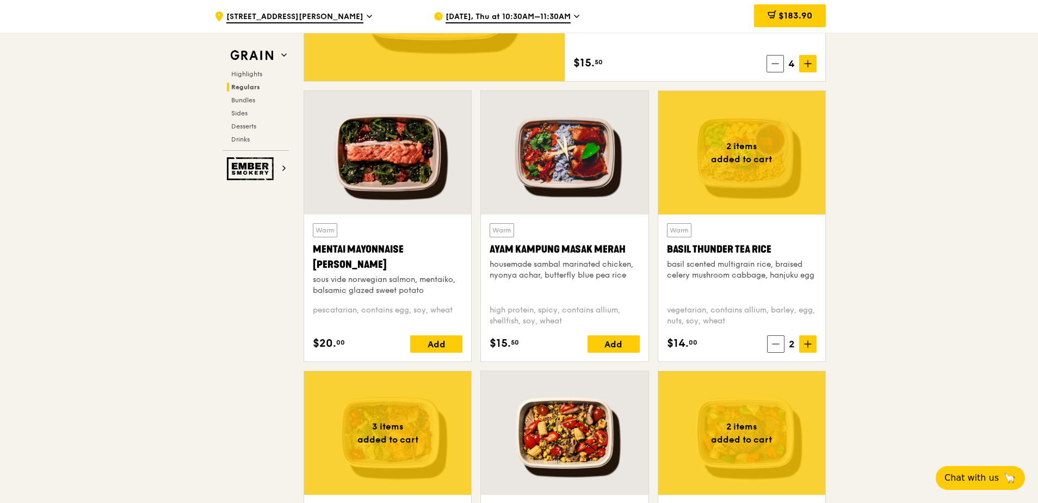
scroll to position [979, 0]
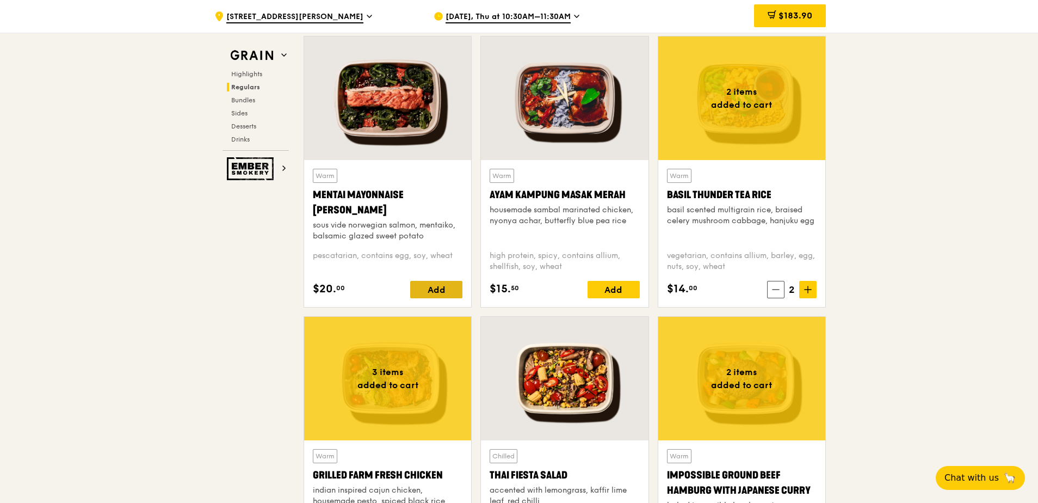
click at [429, 285] on div "Add" at bounding box center [436, 289] width 52 height 17
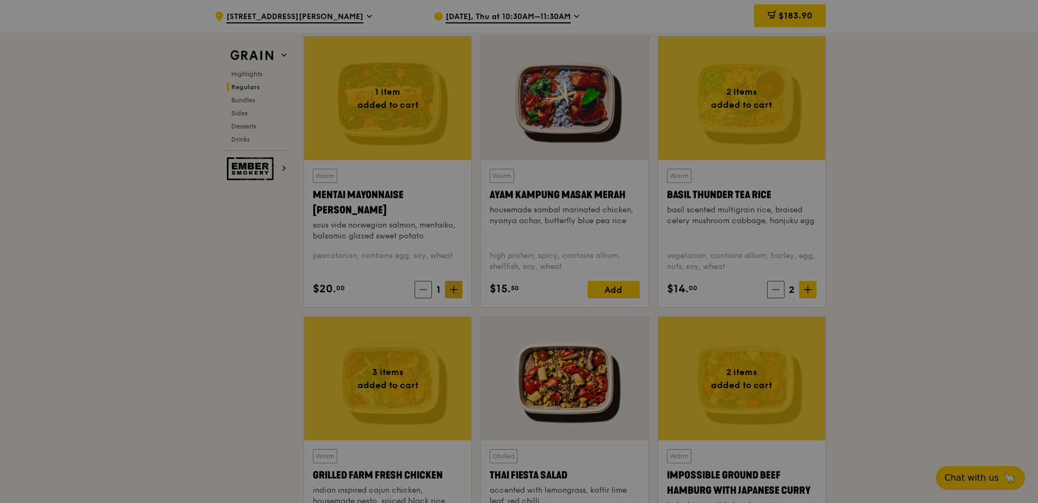
click at [452, 290] on div at bounding box center [519, 251] width 1038 height 503
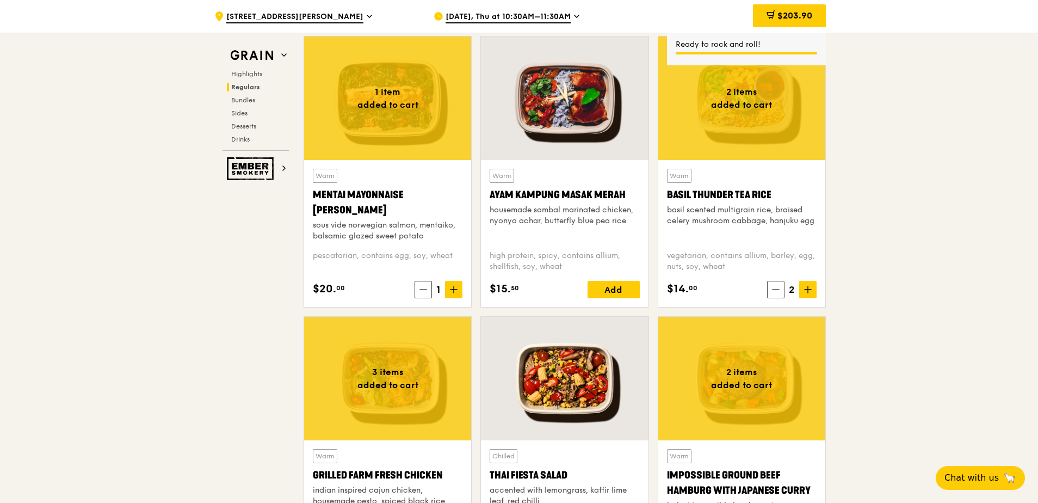
click at [455, 291] on icon at bounding box center [454, 290] width 8 height 8
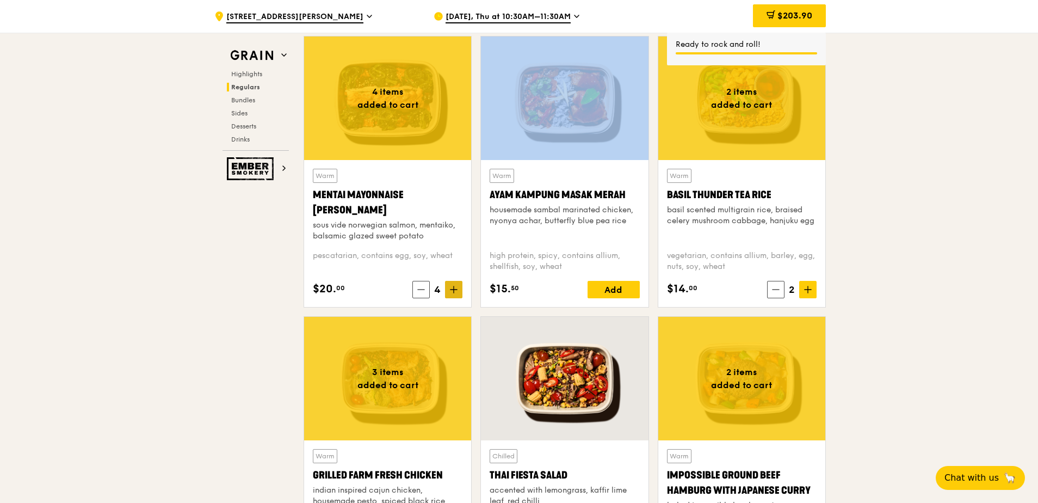
click at [455, 291] on icon at bounding box center [454, 290] width 8 height 8
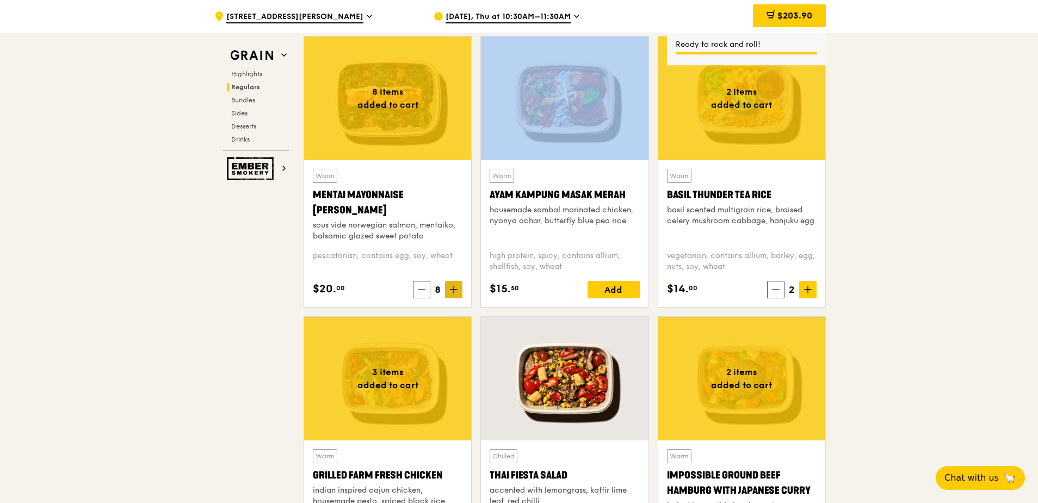
click at [455, 291] on icon at bounding box center [454, 290] width 8 height 8
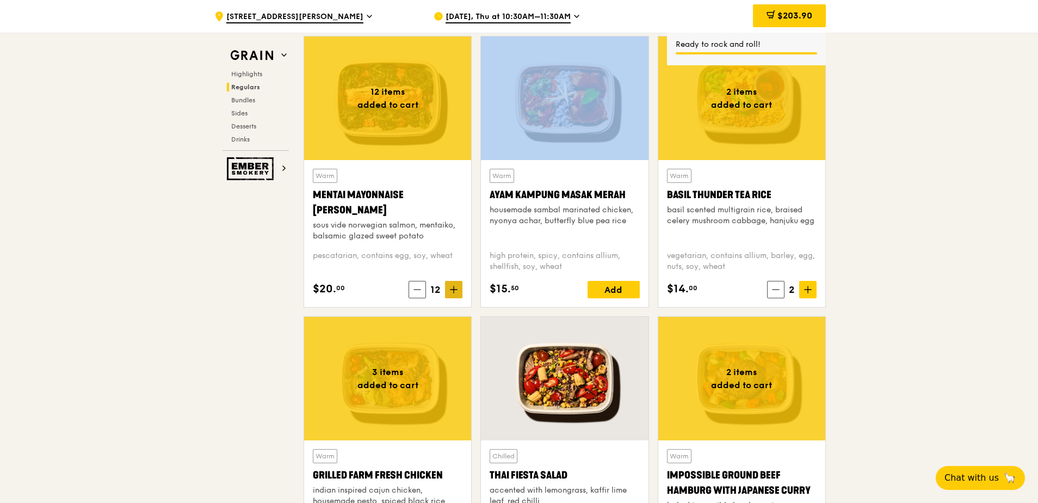
click at [455, 291] on icon at bounding box center [454, 290] width 8 height 8
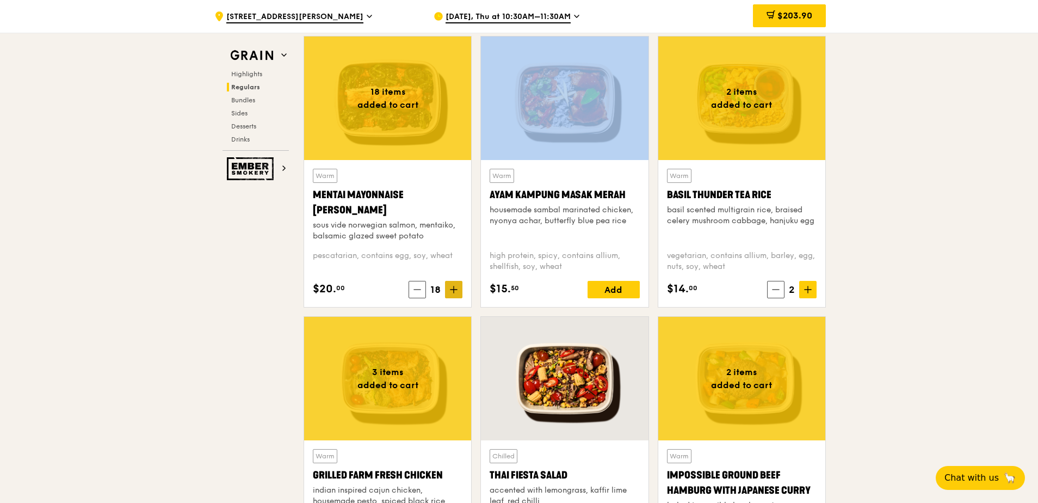
click at [455, 291] on icon at bounding box center [454, 290] width 8 height 8
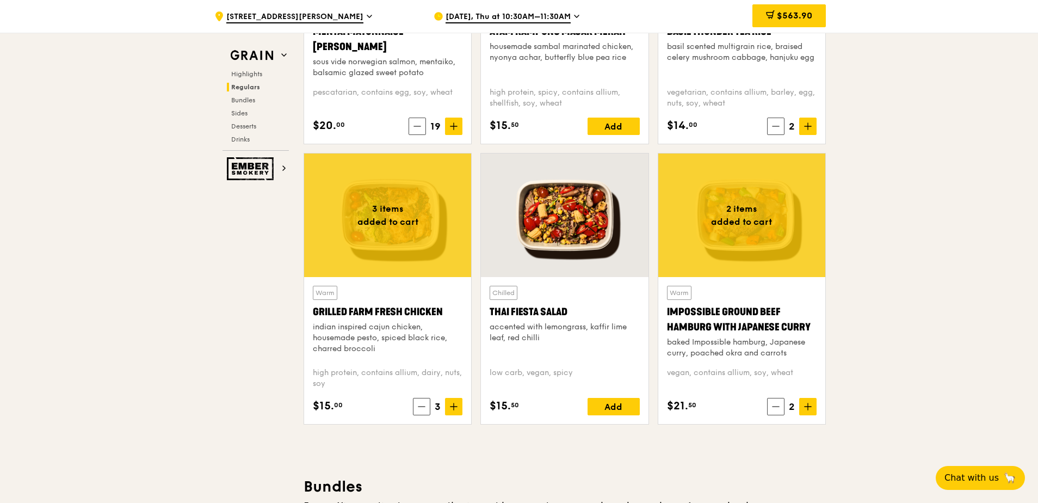
scroll to position [1197, 0]
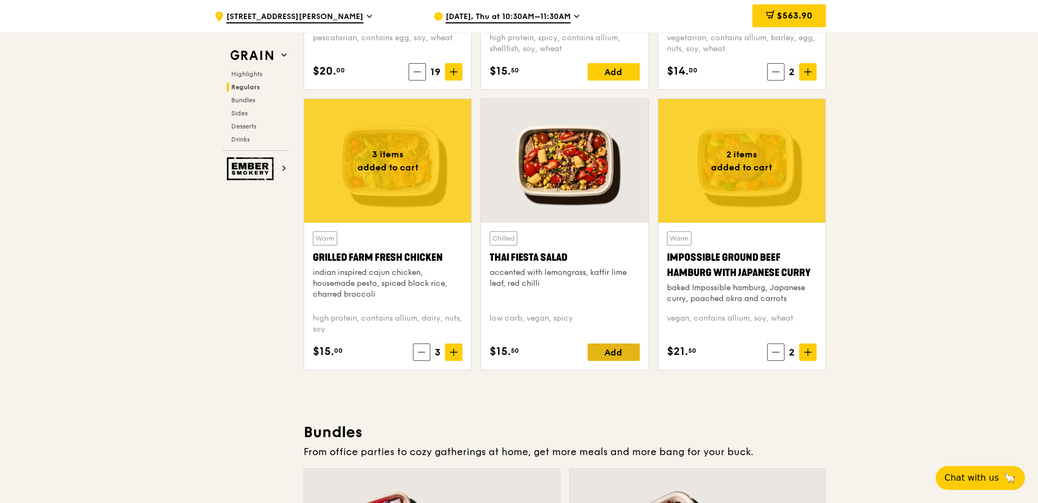
click at [618, 352] on div "Add" at bounding box center [613, 351] width 52 height 17
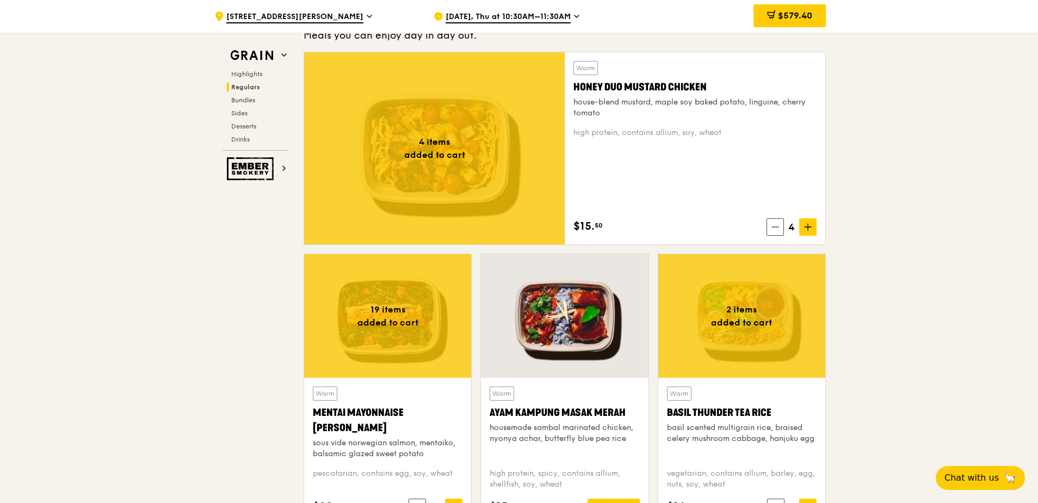
scroll to position [979, 0]
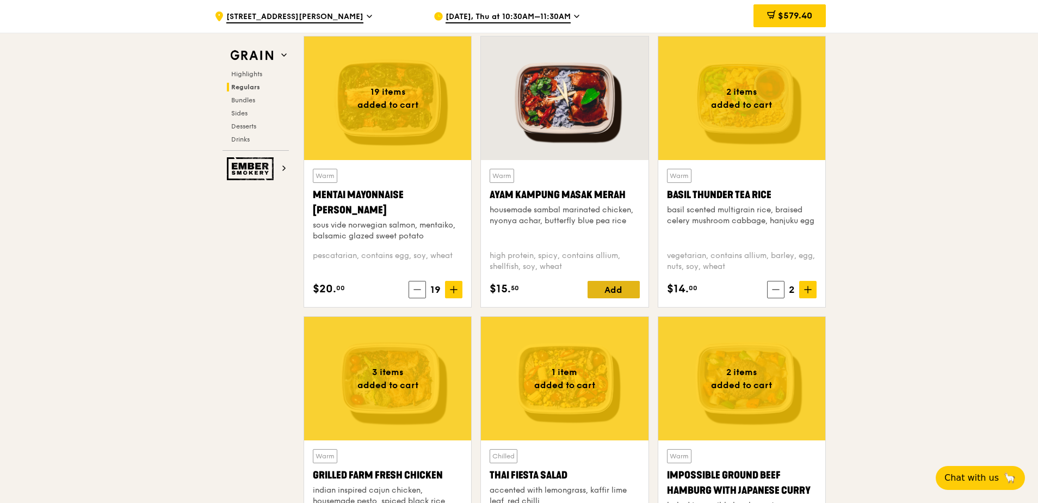
click at [607, 286] on div "Add" at bounding box center [613, 289] width 52 height 17
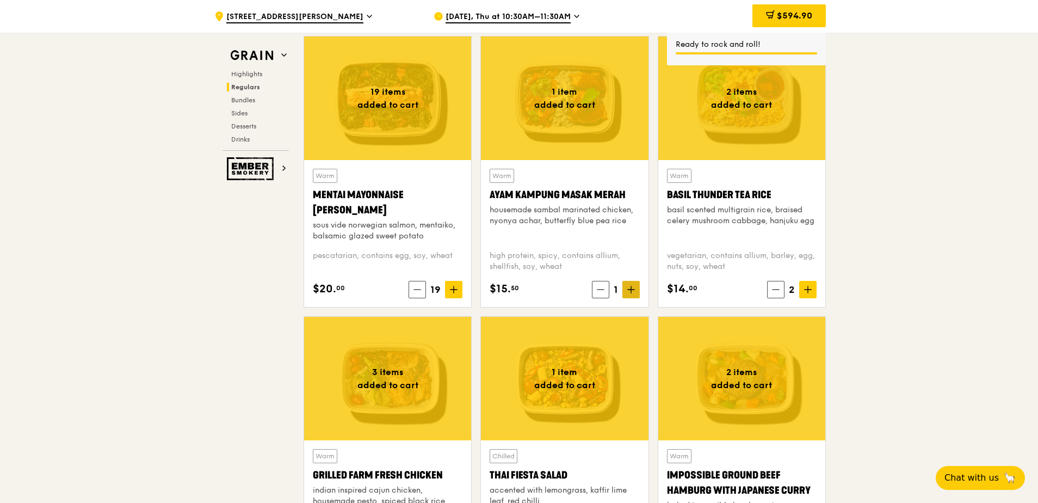
click at [632, 292] on icon at bounding box center [631, 290] width 8 height 8
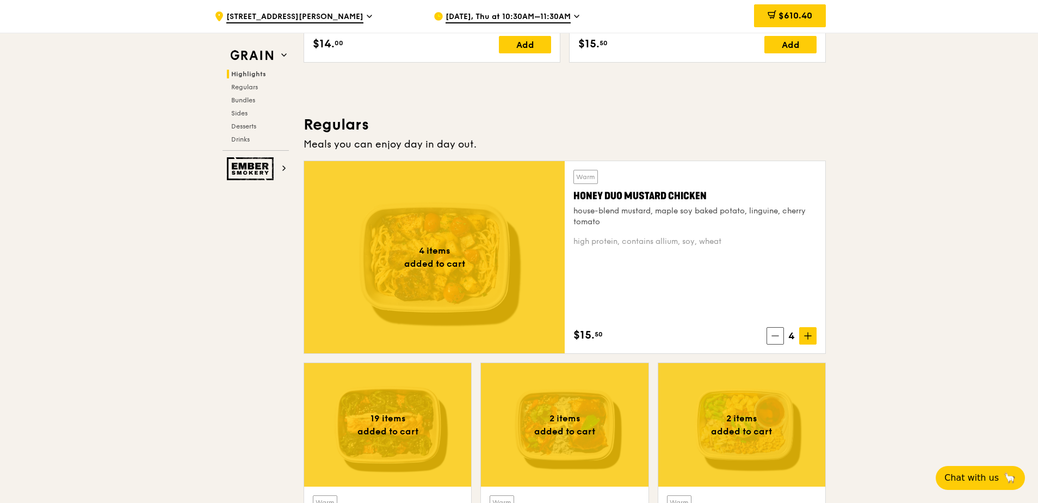
scroll to position [762, 0]
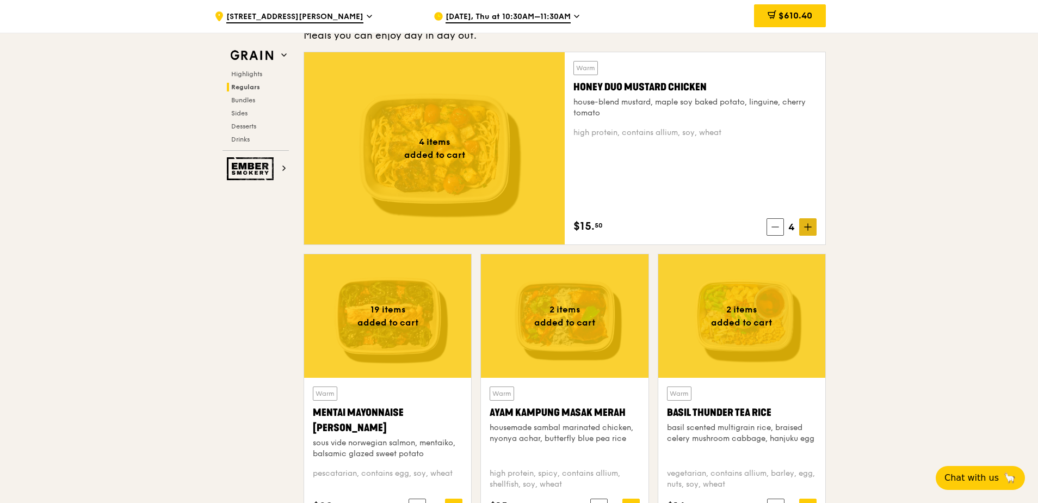
click at [809, 221] on span at bounding box center [807, 226] width 17 height 17
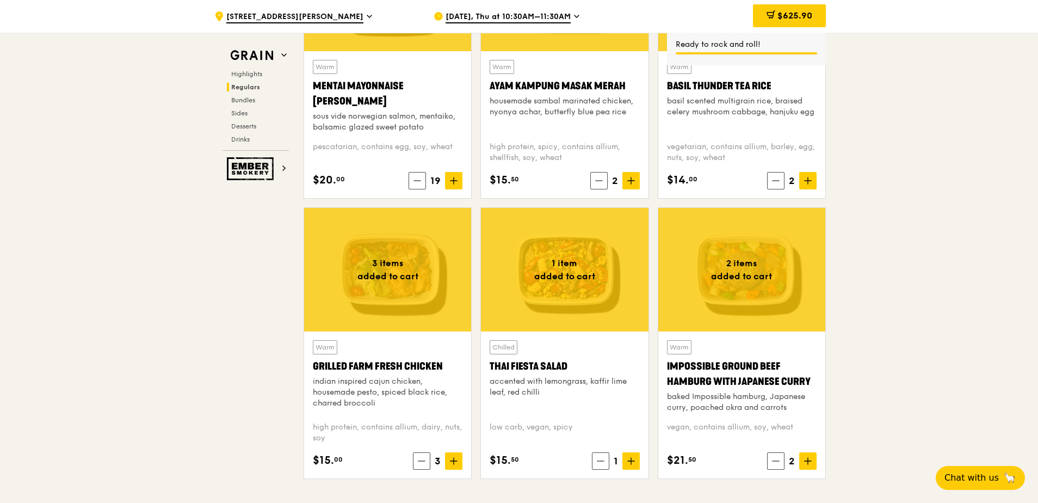
scroll to position [979, 0]
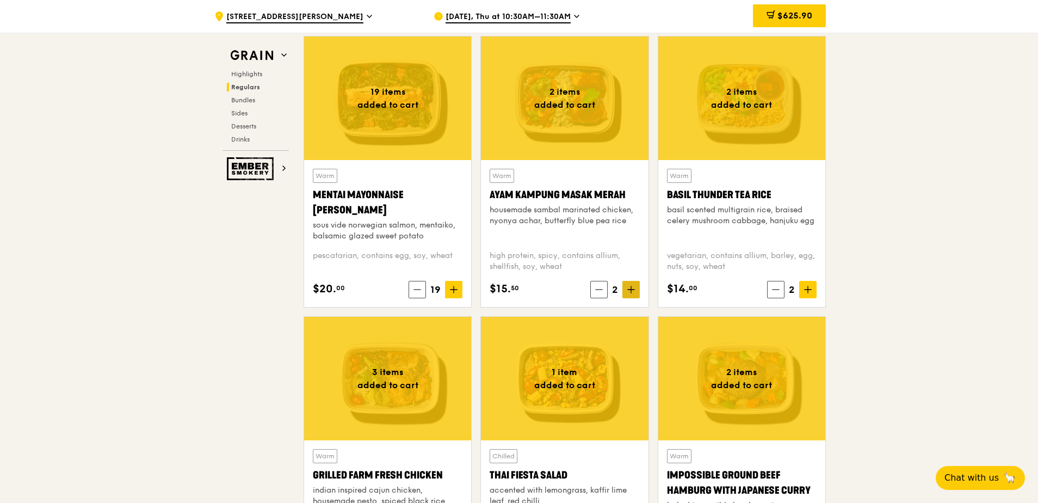
click at [631, 290] on icon at bounding box center [631, 289] width 0 height 7
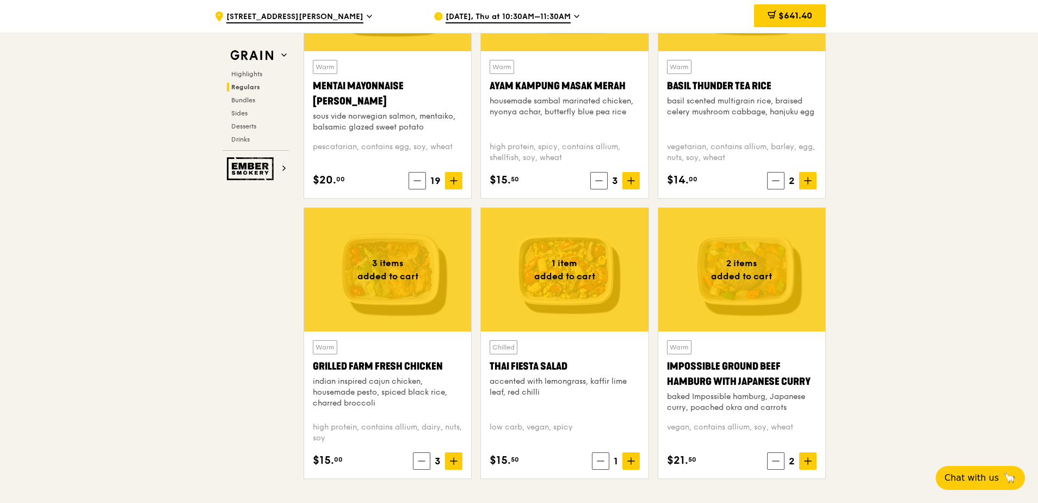
scroll to position [1142, 0]
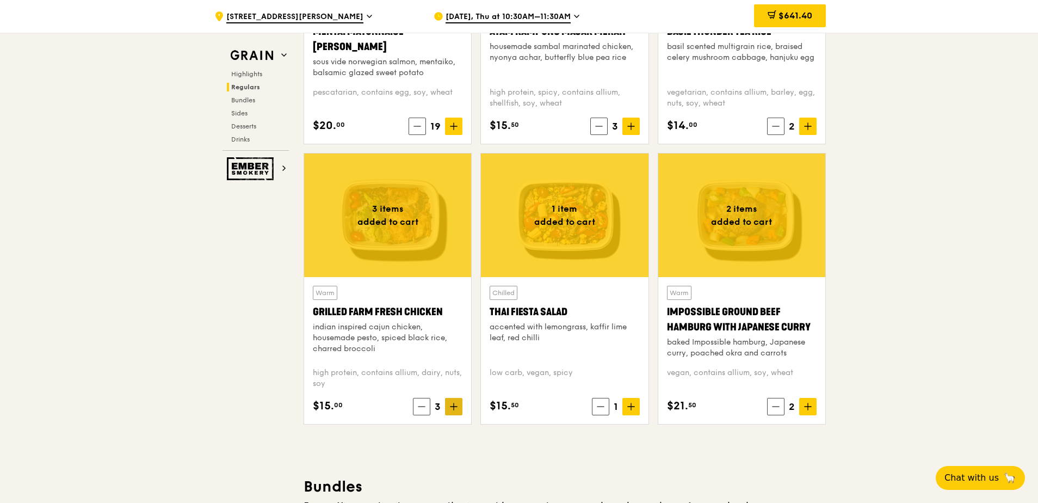
click at [458, 412] on span at bounding box center [453, 406] width 17 height 17
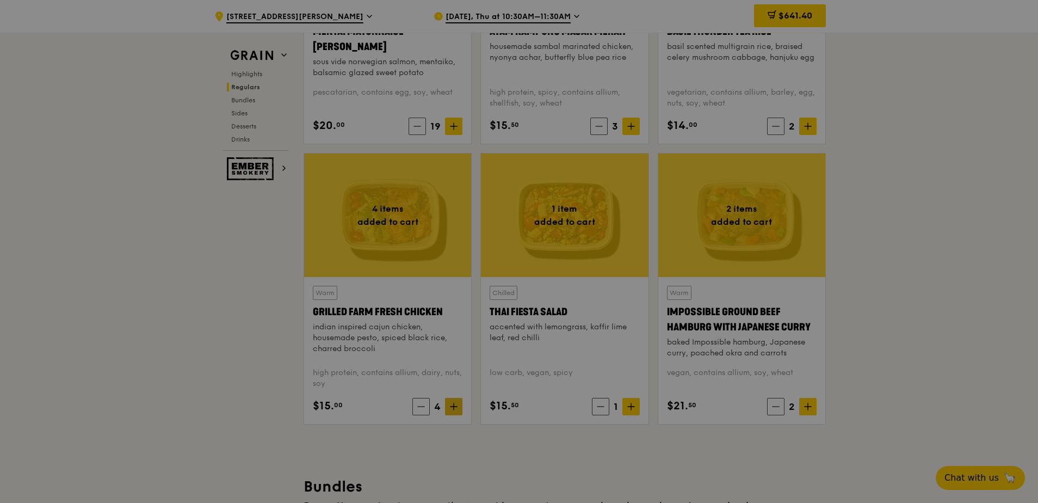
click at [458, 412] on div at bounding box center [519, 251] width 1038 height 503
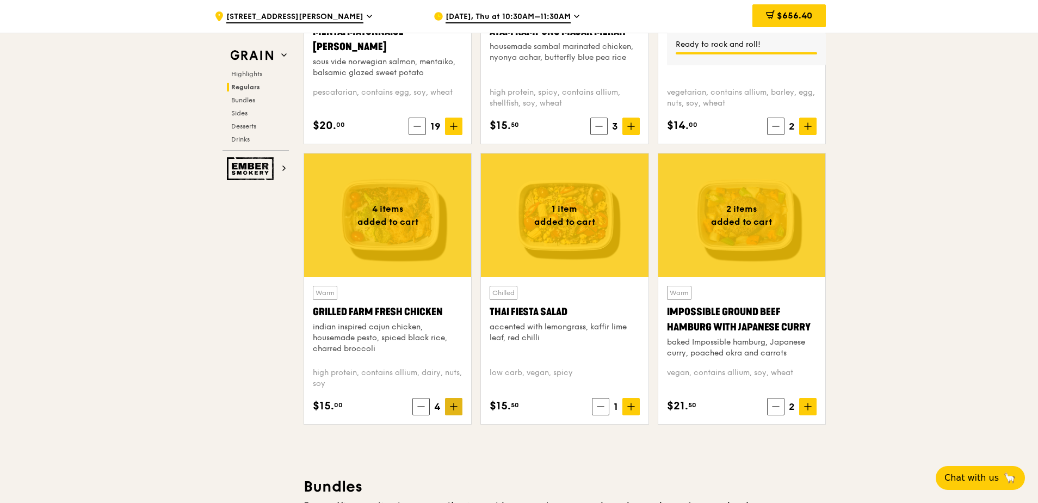
click at [458, 412] on span at bounding box center [453, 406] width 17 height 17
click at [424, 410] on icon at bounding box center [422, 407] width 8 height 8
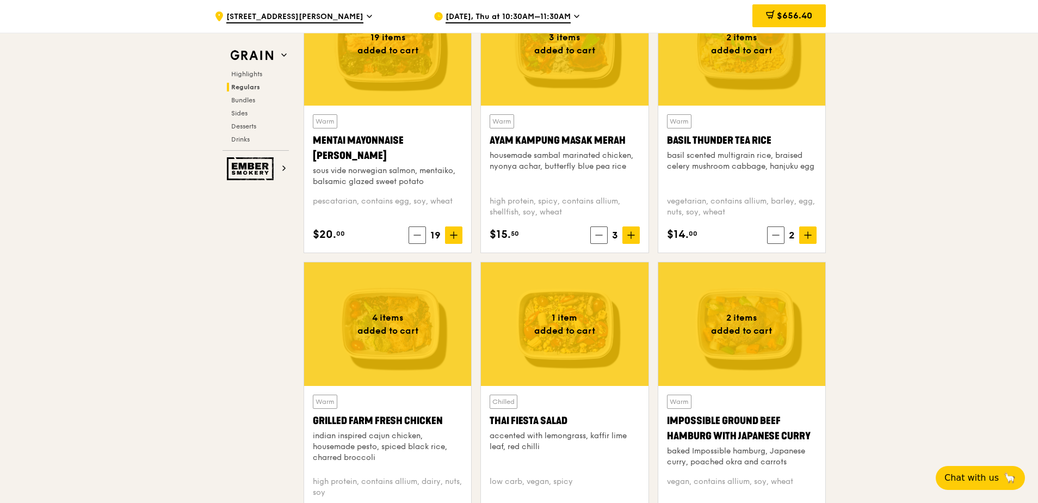
scroll to position [1197, 0]
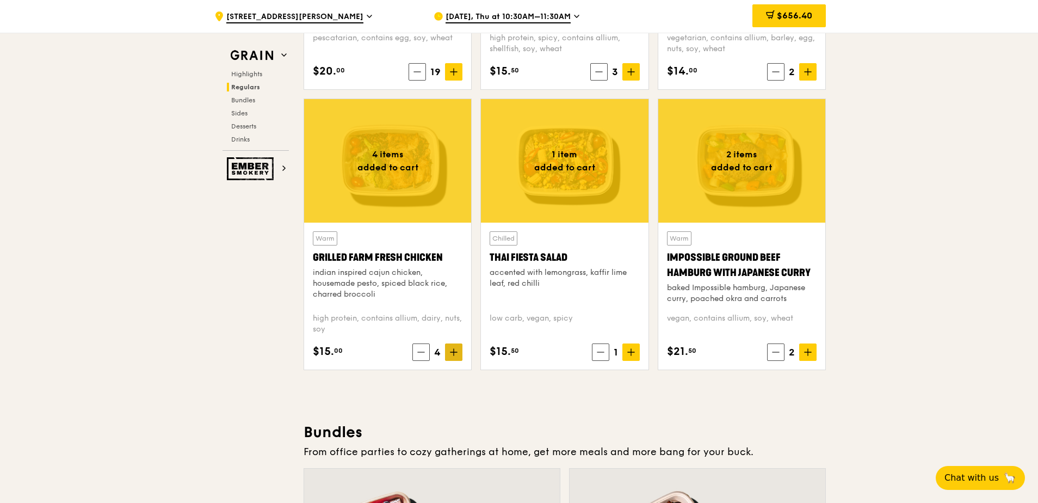
click at [455, 354] on icon at bounding box center [454, 352] width 8 height 8
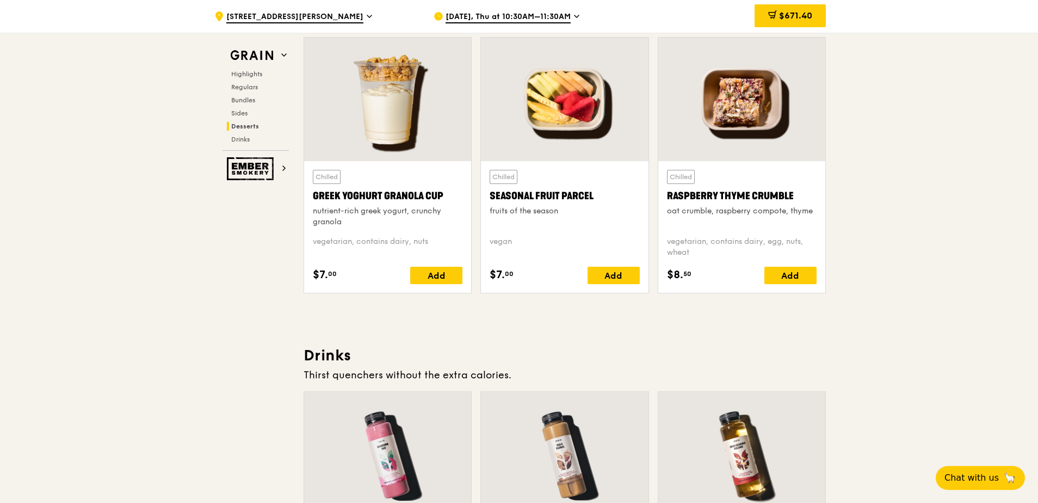
scroll to position [3307, 0]
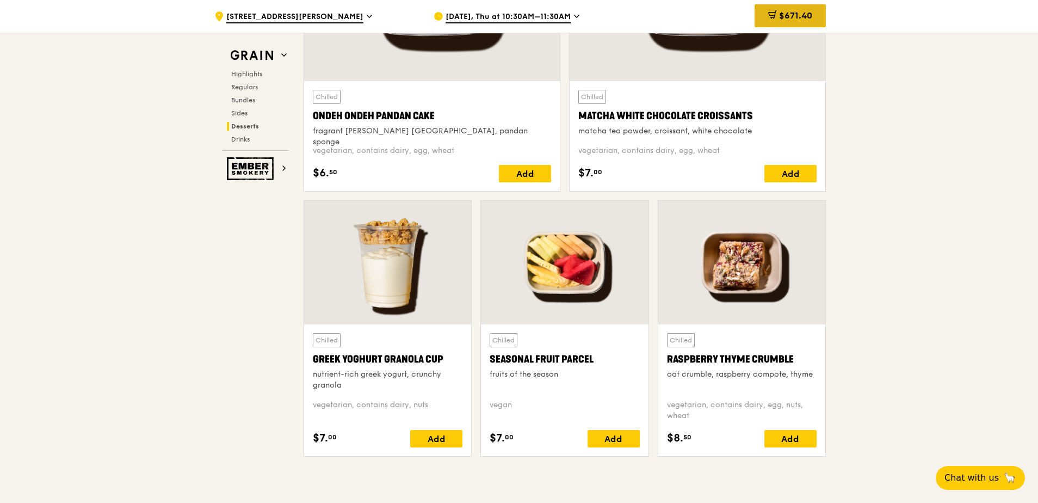
click at [783, 12] on span "$671.40" at bounding box center [795, 15] width 33 height 10
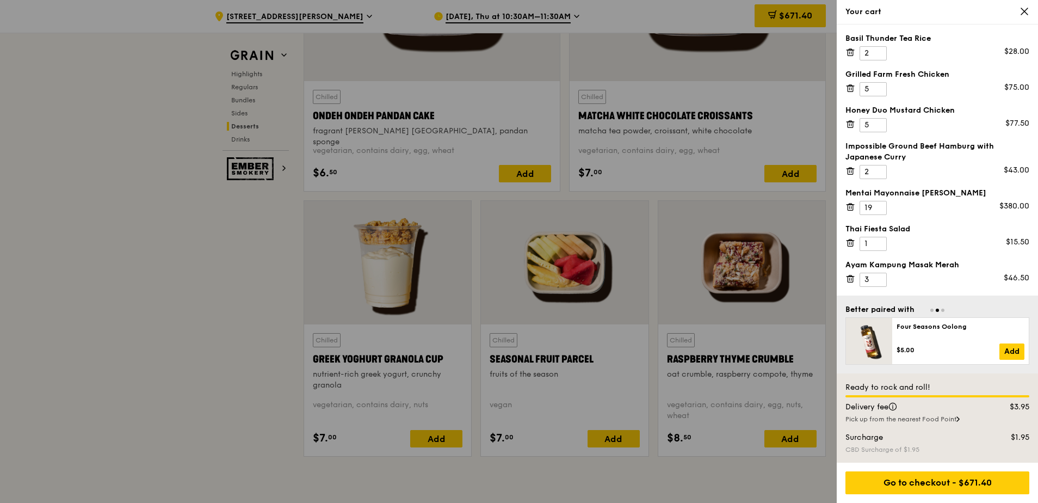
scroll to position [3362, 0]
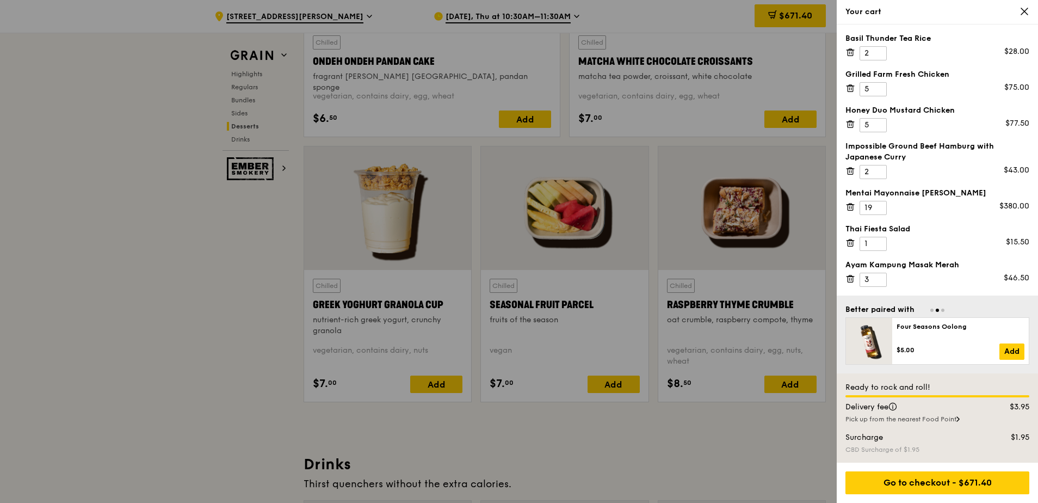
click at [920, 420] on div "Pick up from the nearest Food Point" at bounding box center [937, 419] width 184 height 9
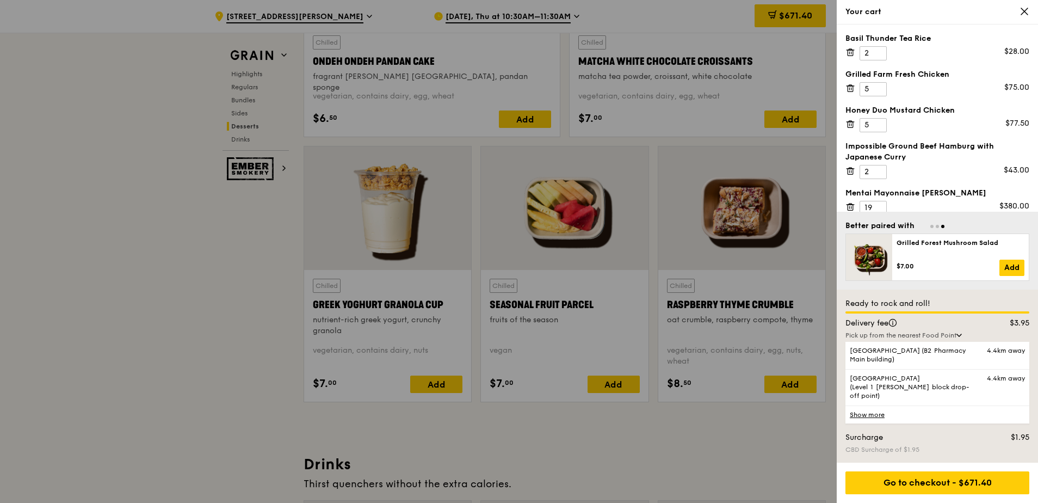
click at [921, 420] on link "Show more" at bounding box center [937, 414] width 184 height 18
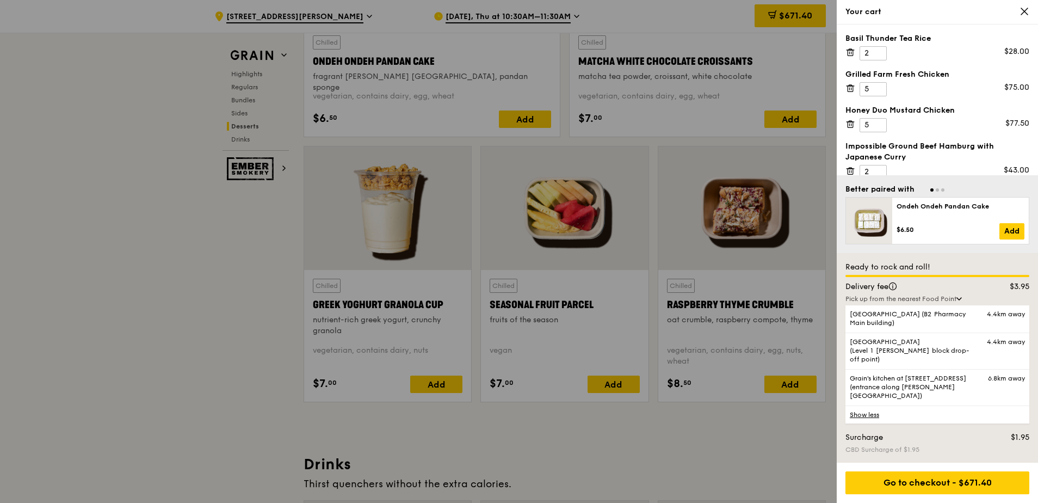
click at [874, 415] on link "Show less" at bounding box center [937, 414] width 184 height 18
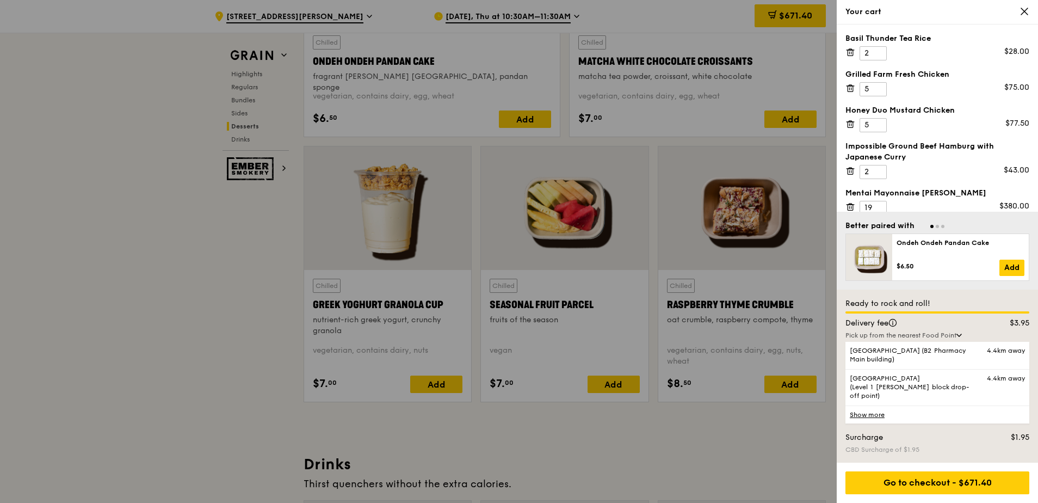
click at [873, 411] on link "Show more" at bounding box center [937, 414] width 184 height 18
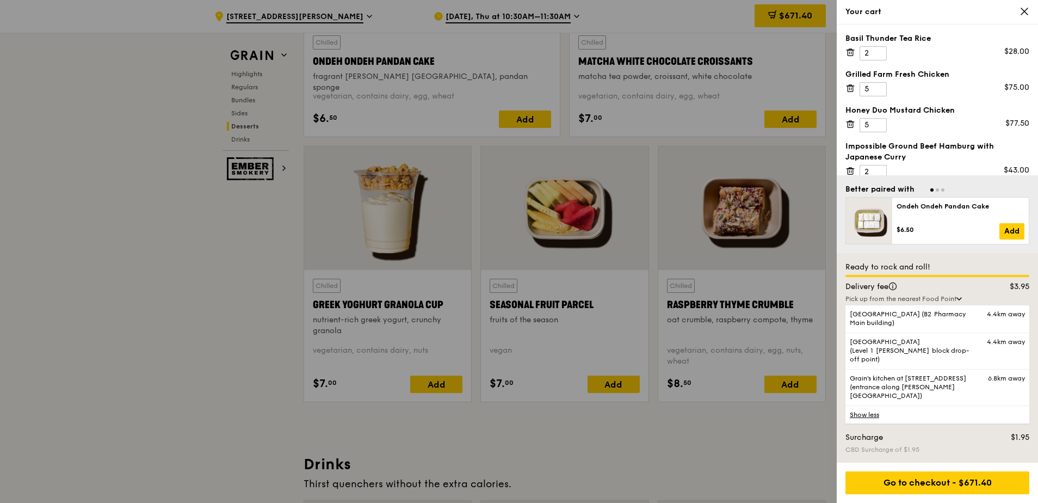
click at [874, 415] on link "Show less" at bounding box center [937, 414] width 184 height 18
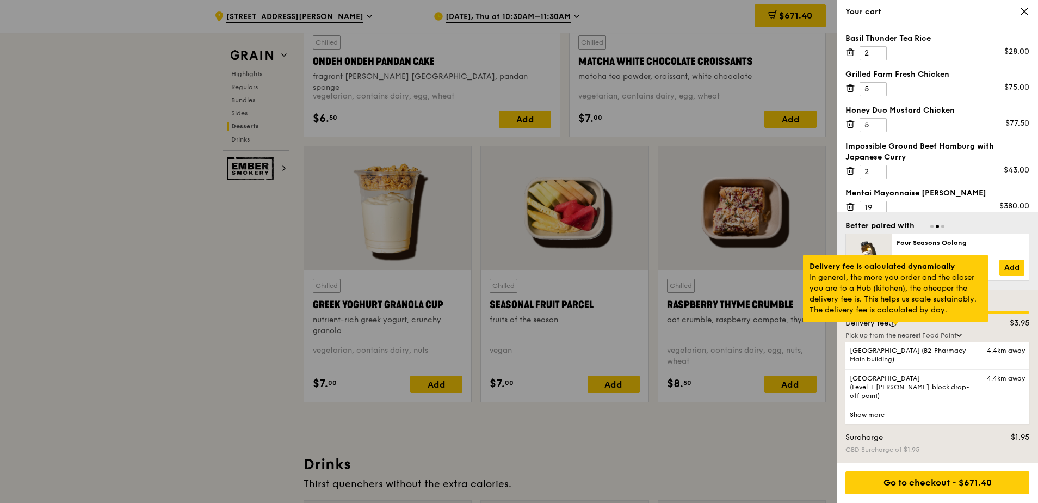
click at [898, 325] on div at bounding box center [895, 323] width 5 height 3
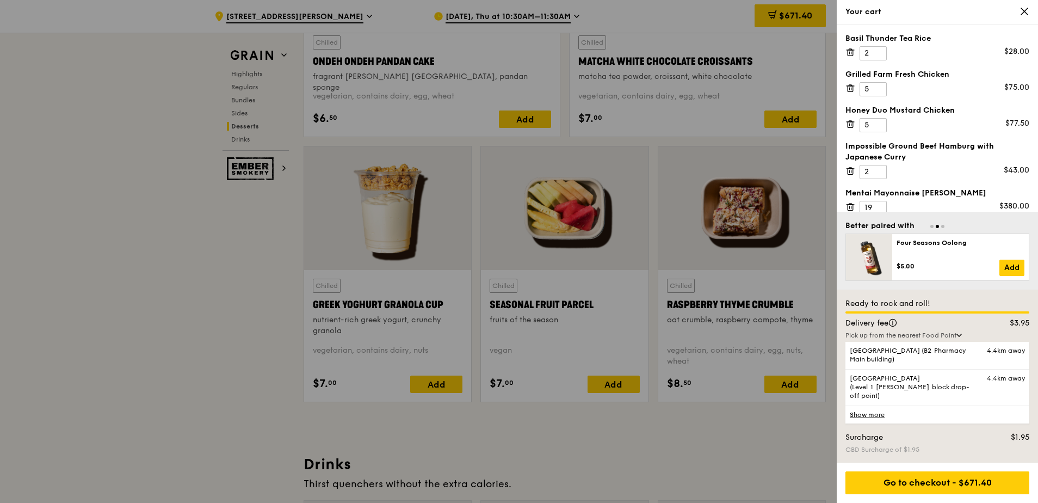
click at [1022, 329] on div "$3.95" at bounding box center [1012, 323] width 50 height 11
click at [959, 446] on div "CBD Surcharge of $1.95" at bounding box center [937, 449] width 184 height 9
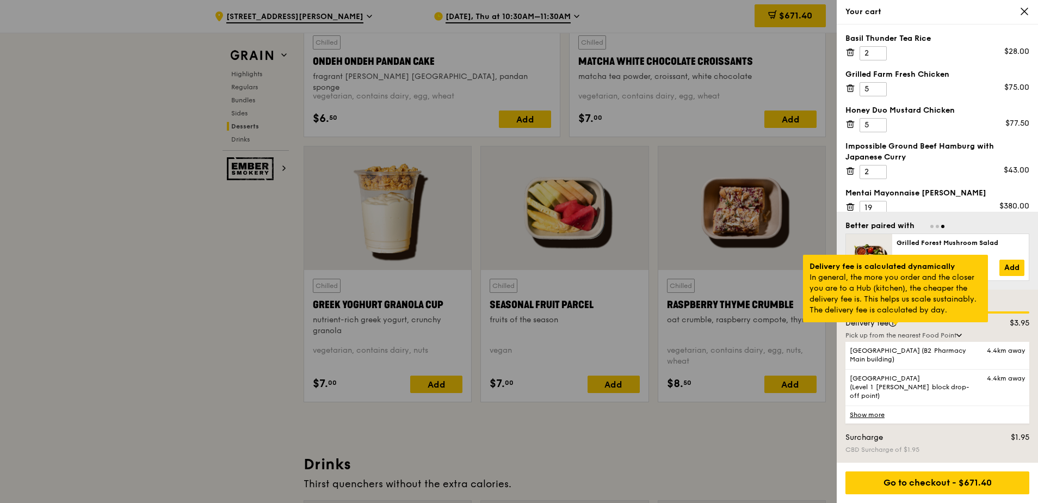
click at [893, 325] on div at bounding box center [895, 323] width 5 height 3
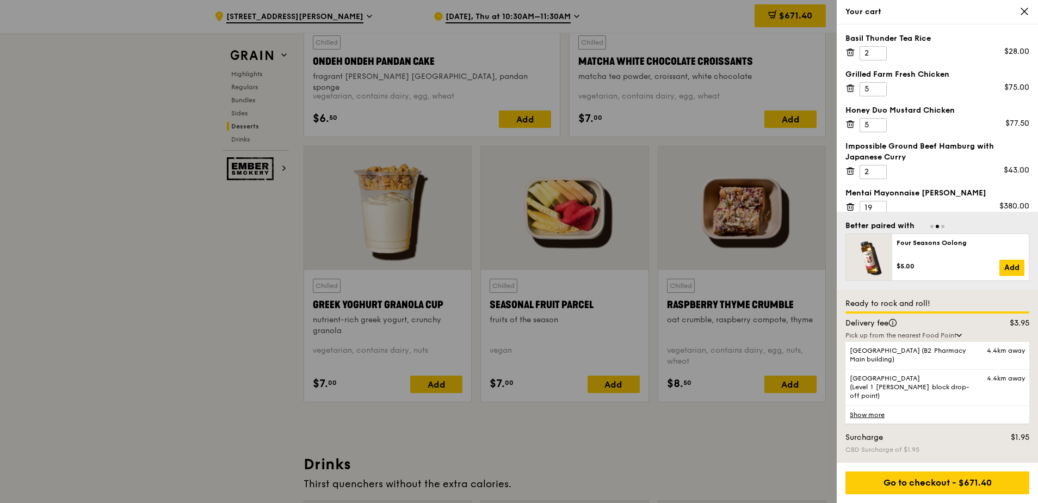
click at [956, 454] on div "Ready to rock and roll! Delivery fee $3.95 Pick up from the nearest Food Point …" at bounding box center [937, 375] width 201 height 173
click at [939, 482] on div "Go to checkout - $671.40" at bounding box center [937, 482] width 184 height 23
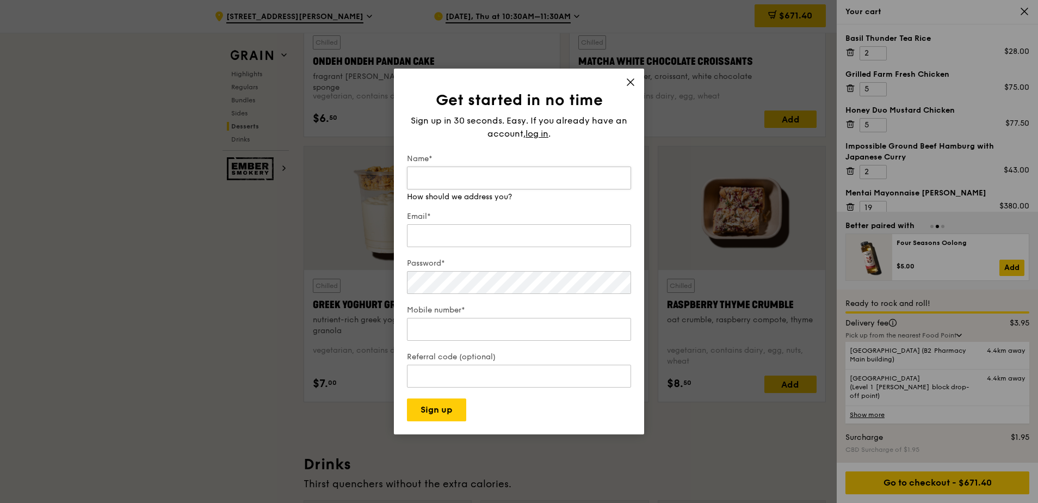
click at [509, 177] on input "Name*" at bounding box center [519, 177] width 224 height 23
type input "Cecilia Luis"
click at [455, 236] on div "Email*" at bounding box center [519, 230] width 224 height 38
type input "cecilialuis90@gmail.com"
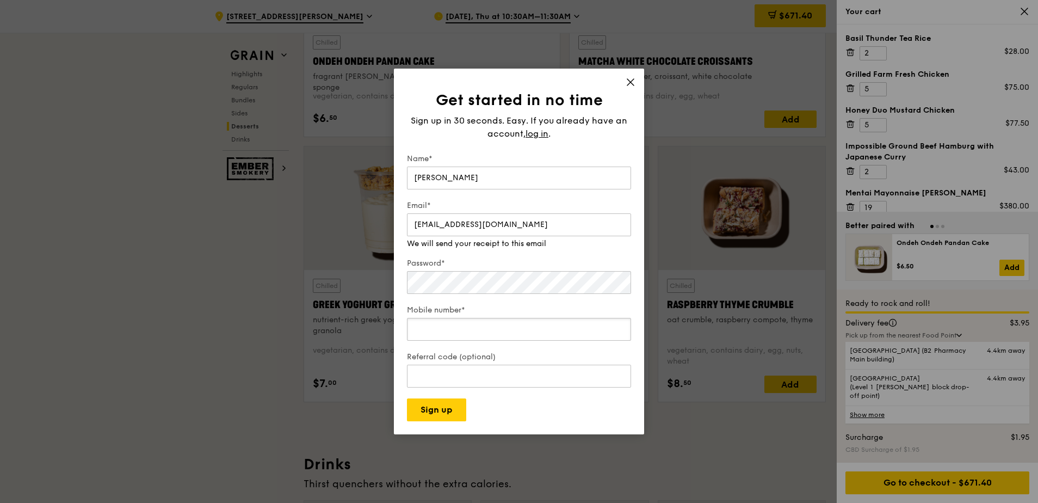
type input "96956967"
click at [441, 369] on input "Referral code (optional)" at bounding box center [519, 375] width 224 height 23
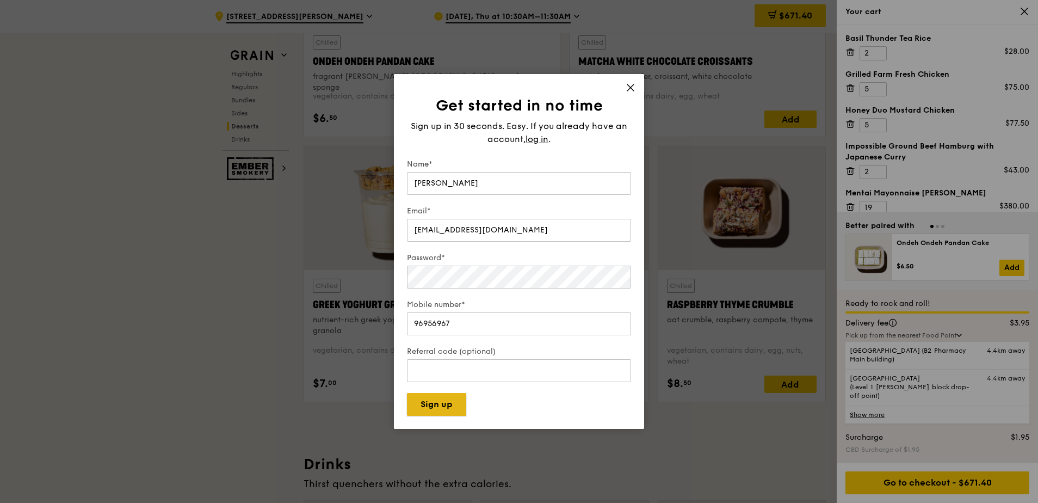
click at [431, 407] on button "Sign up" at bounding box center [436, 404] width 59 height 23
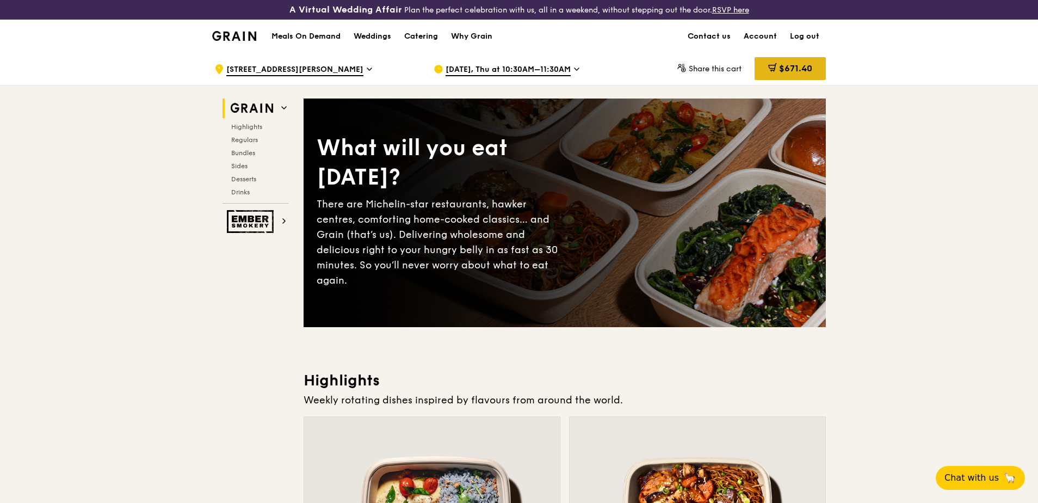
click at [781, 74] on div "$671.40" at bounding box center [789, 68] width 71 height 23
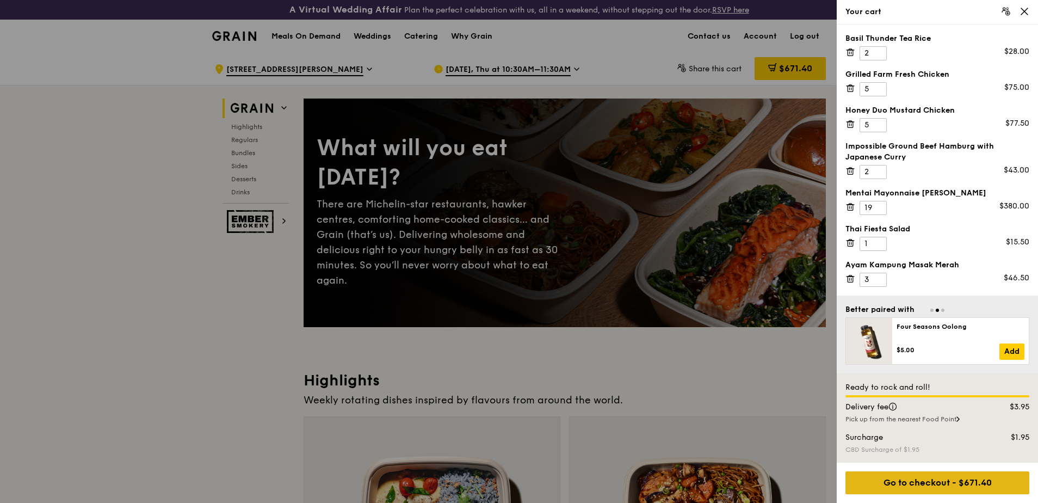
click at [919, 482] on div "Go to checkout - $671.40" at bounding box center [937, 482] width 184 height 23
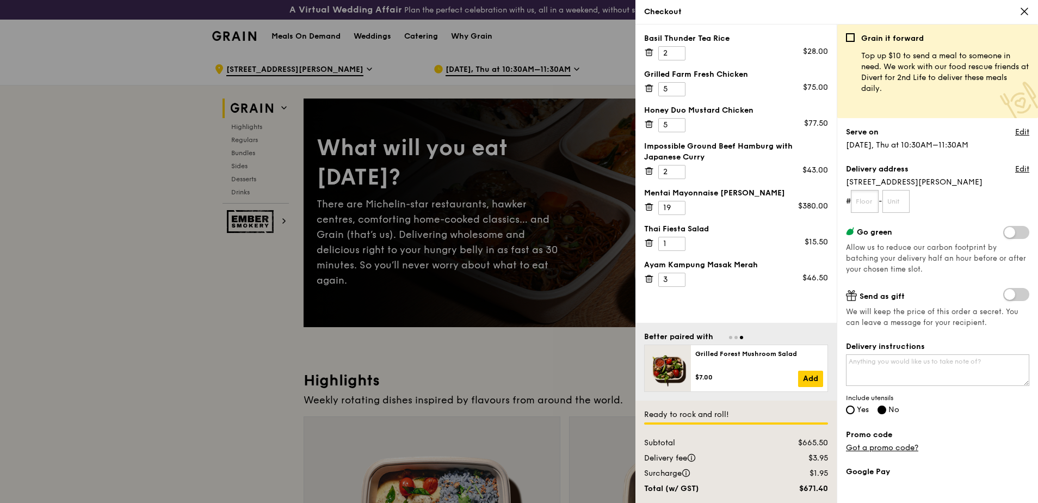
click at [869, 201] on input "text" at bounding box center [865, 201] width 28 height 23
type input "20"
click at [896, 200] on input "text" at bounding box center [896, 201] width 28 height 23
type input "01"
click at [870, 364] on textarea "Delivery instructions" at bounding box center [937, 370] width 183 height 32
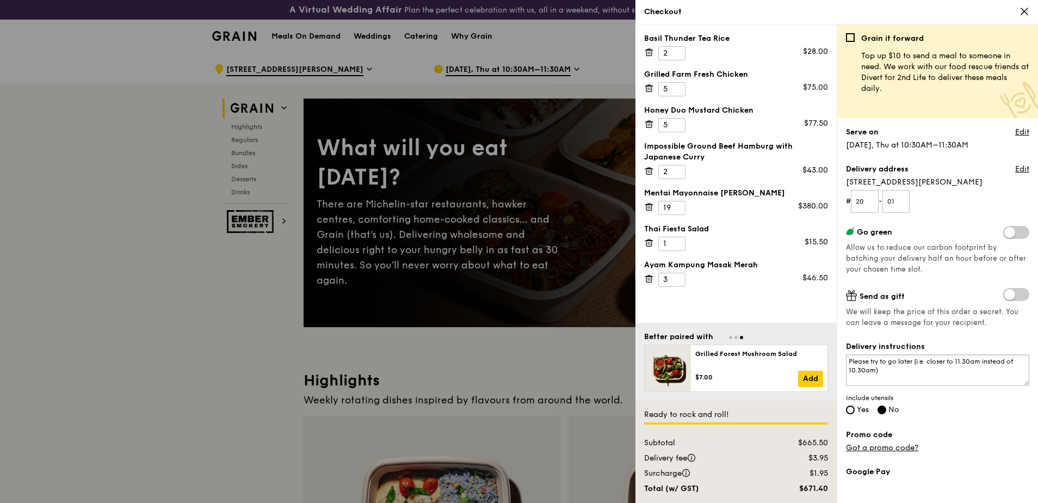
drag, startPoint x: 951, startPoint y: 364, endPoint x: 920, endPoint y: 364, distance: 31.0
click at [920, 364] on textarea "Please try to go later (i.e. closer to 11.30am instead of 10.30am)" at bounding box center [937, 370] width 183 height 32
drag, startPoint x: 956, startPoint y: 359, endPoint x: 919, endPoint y: 365, distance: 38.0
click at [919, 365] on textarea "Please try to go later (i.e. closer to 11.30am instead of 10.30am)" at bounding box center [937, 370] width 183 height 32
click at [1013, 360] on textarea "Please try to go later (11.30am instead of 10.30am)" at bounding box center [937, 370] width 183 height 32
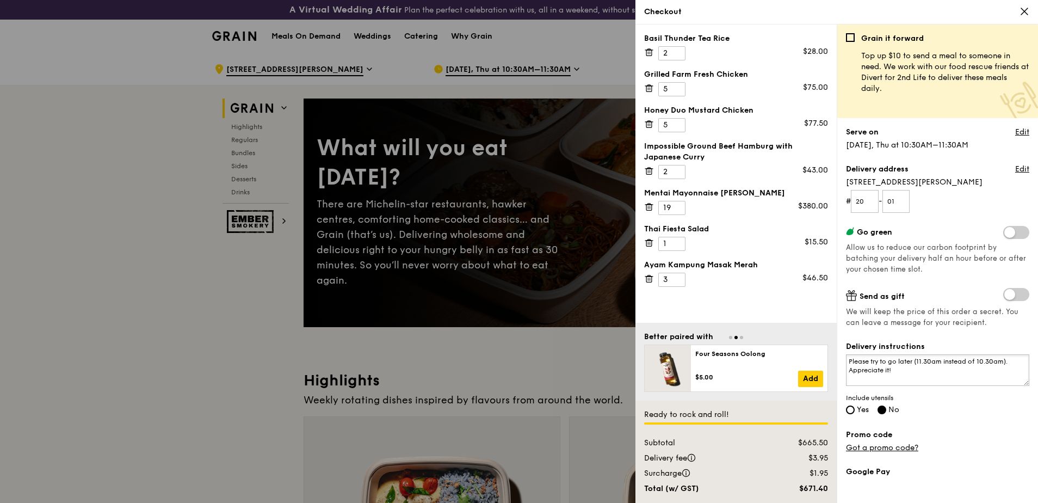
scroll to position [109, 0]
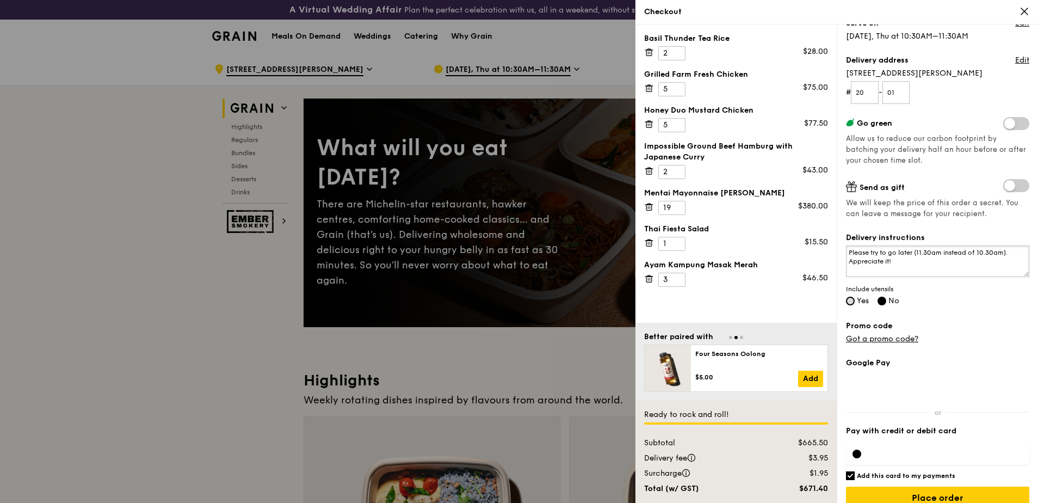
type textarea "Please try to go later (11.30am instead of 10.30am). Appreciate it!"
click at [852, 301] on input "Yes" at bounding box center [850, 300] width 9 height 9
radio input "true"
radio input "false"
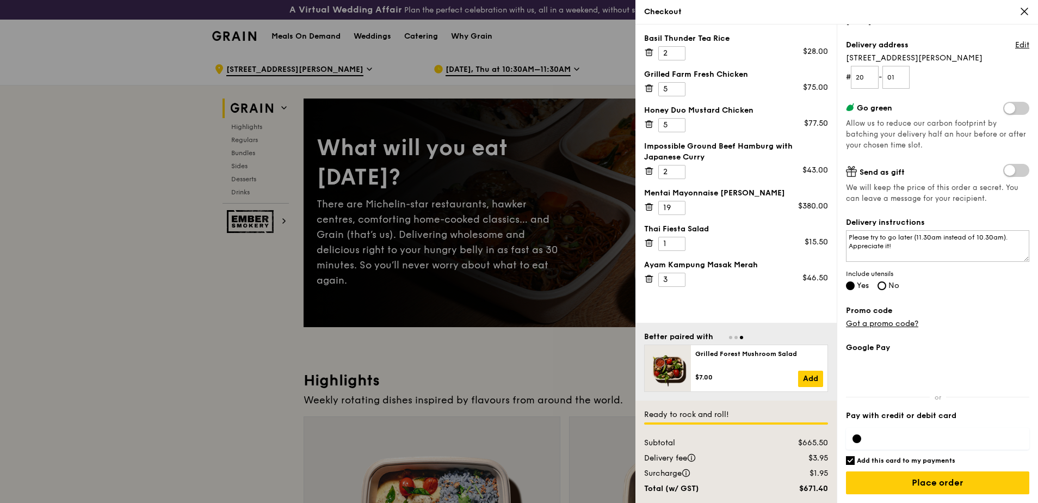
scroll to position [0, 0]
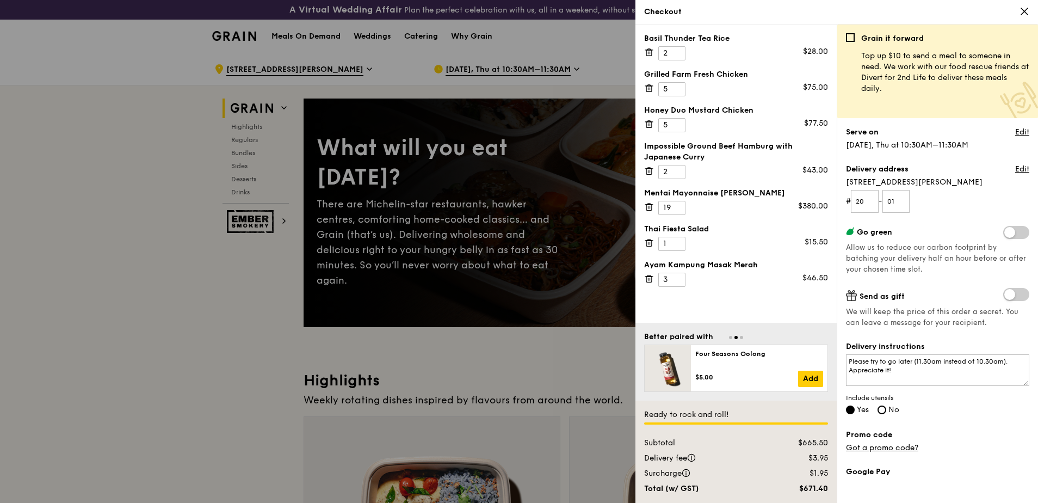
click at [93, 333] on div at bounding box center [519, 251] width 1038 height 503
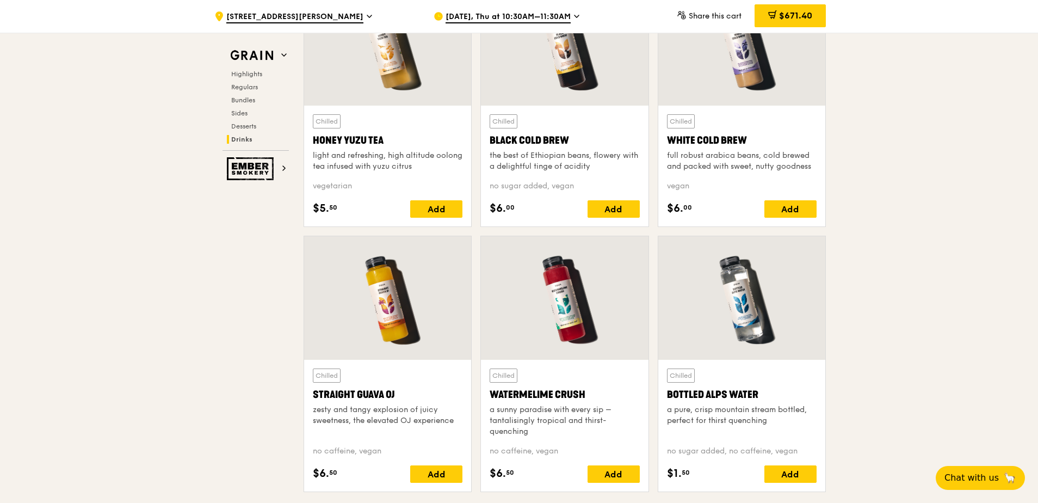
scroll to position [4497, 0]
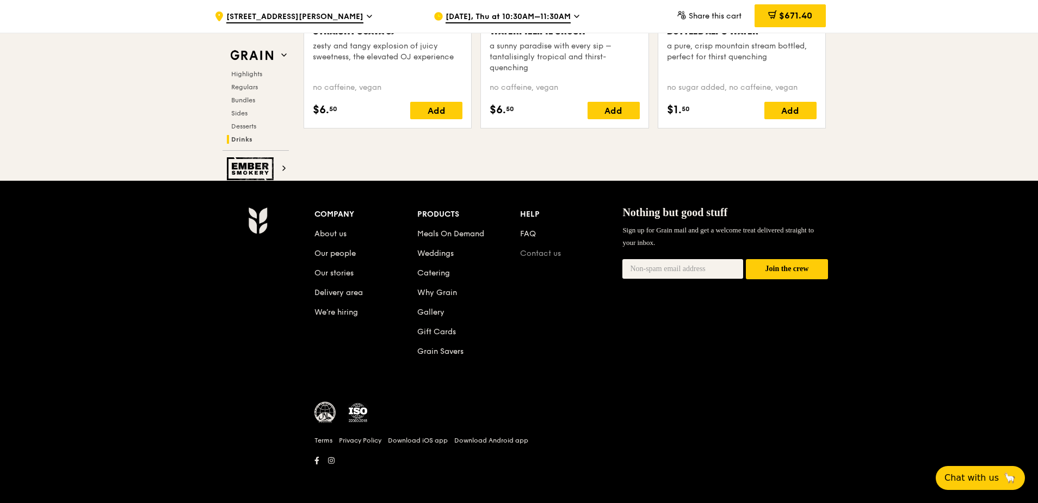
click at [537, 252] on link "Contact us" at bounding box center [540, 253] width 41 height 9
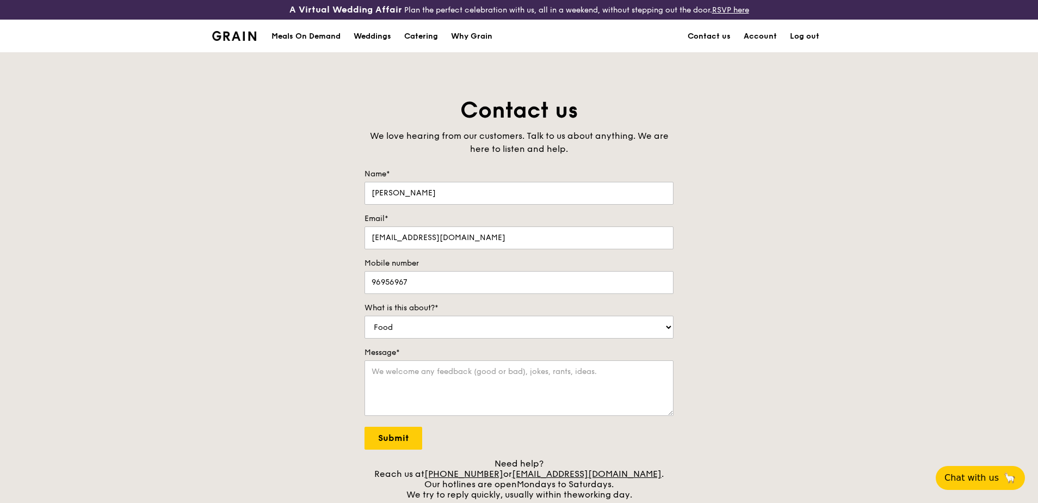
scroll to position [326, 0]
